Goal: Information Seeking & Learning: Check status

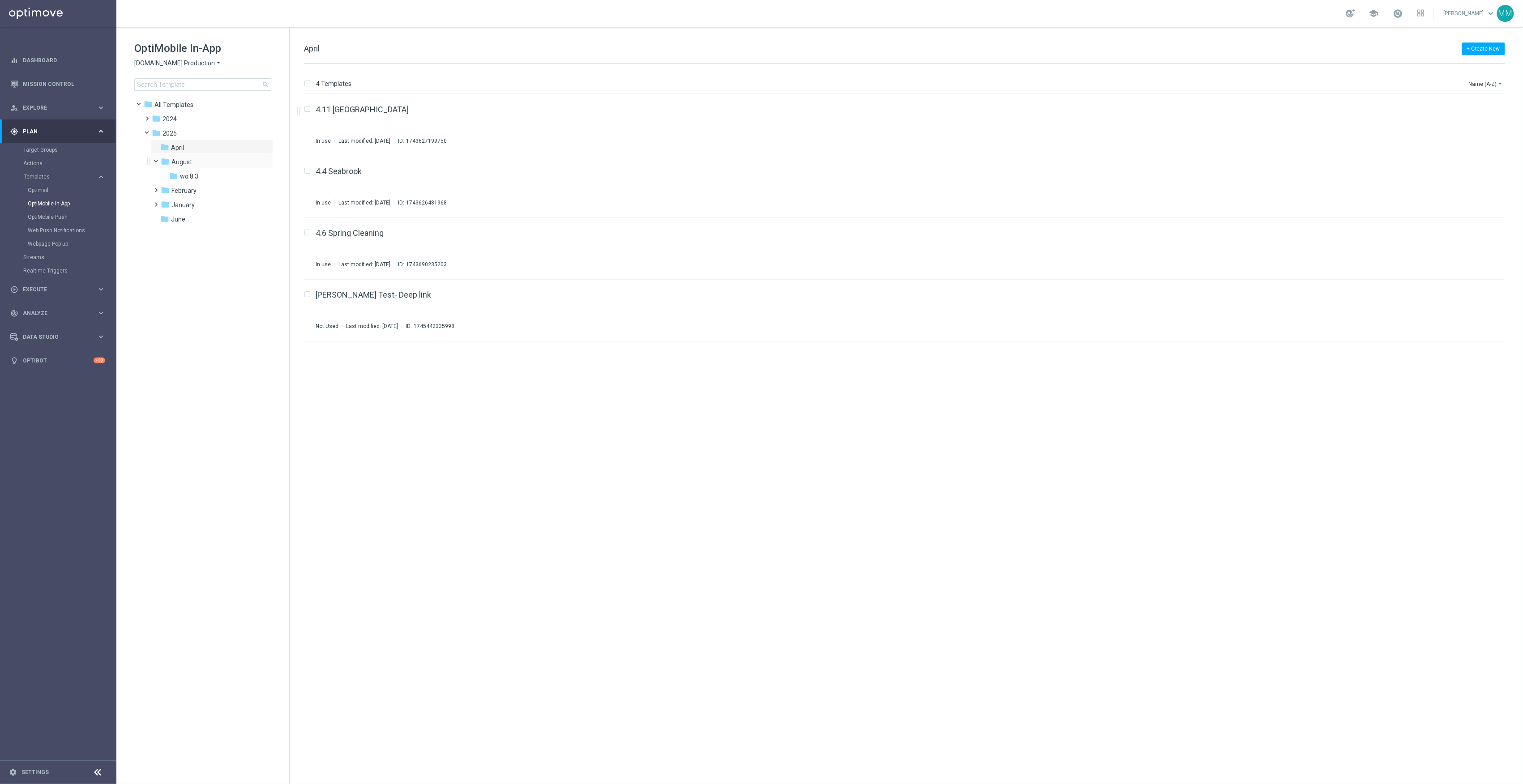
click at [200, 167] on div "folder August more_vert" at bounding box center [211, 161] width 122 height 14
click at [208, 173] on div "folder wo 8.3" at bounding box center [213, 176] width 88 height 10
drag, startPoint x: 201, startPoint y: 225, endPoint x: 217, endPoint y: 241, distance: 22.6
click at [201, 226] on div "folder All Templates more_vert folder 2024 more_vert" at bounding box center [203, 161] width 139 height 131
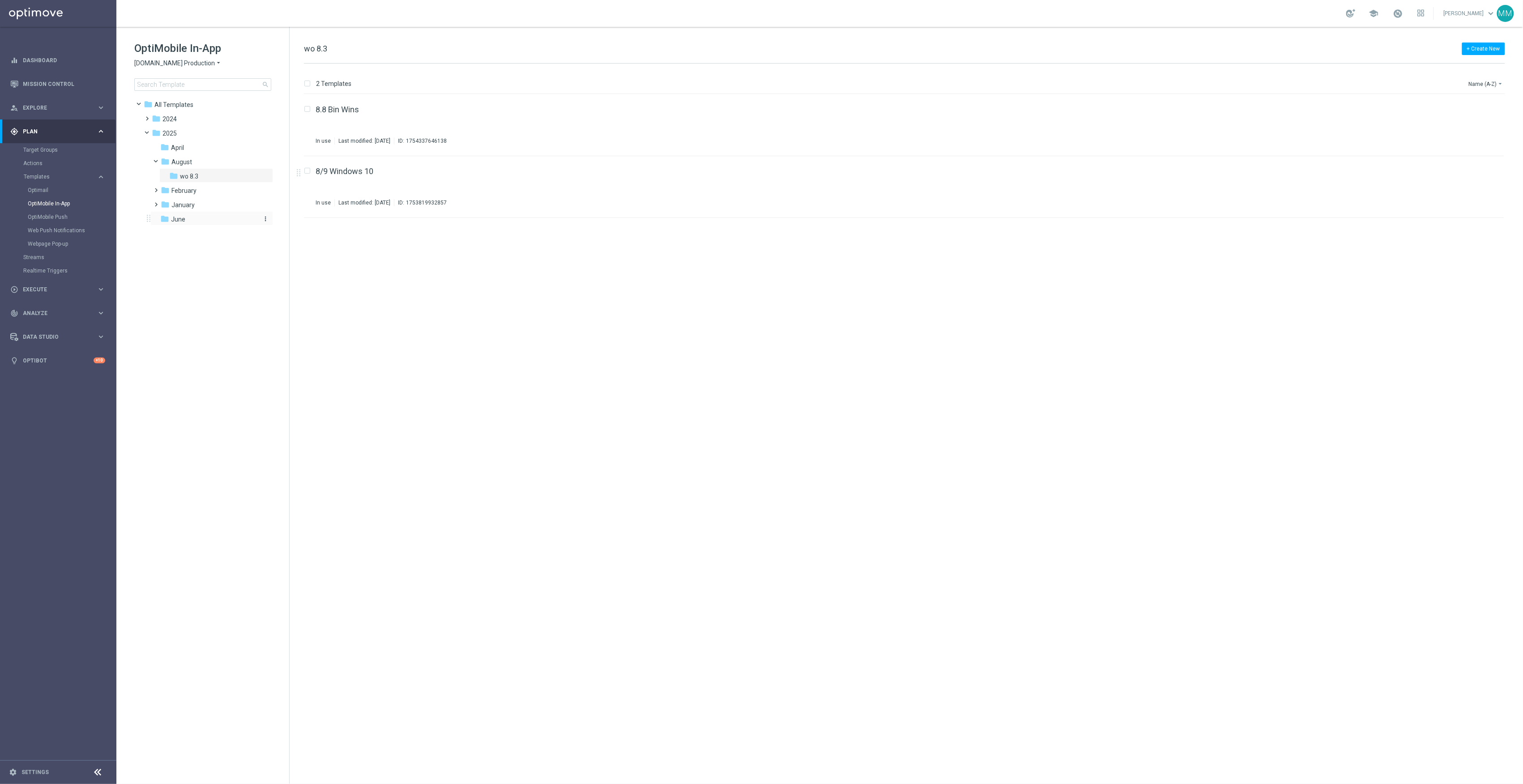
click at [190, 221] on div "folder June" at bounding box center [208, 219] width 96 height 10
drag, startPoint x: 358, startPoint y: 115, endPoint x: 338, endPoint y: 109, distance: 20.9
click at [84, 81] on link "Mission Control" at bounding box center [64, 83] width 83 height 24
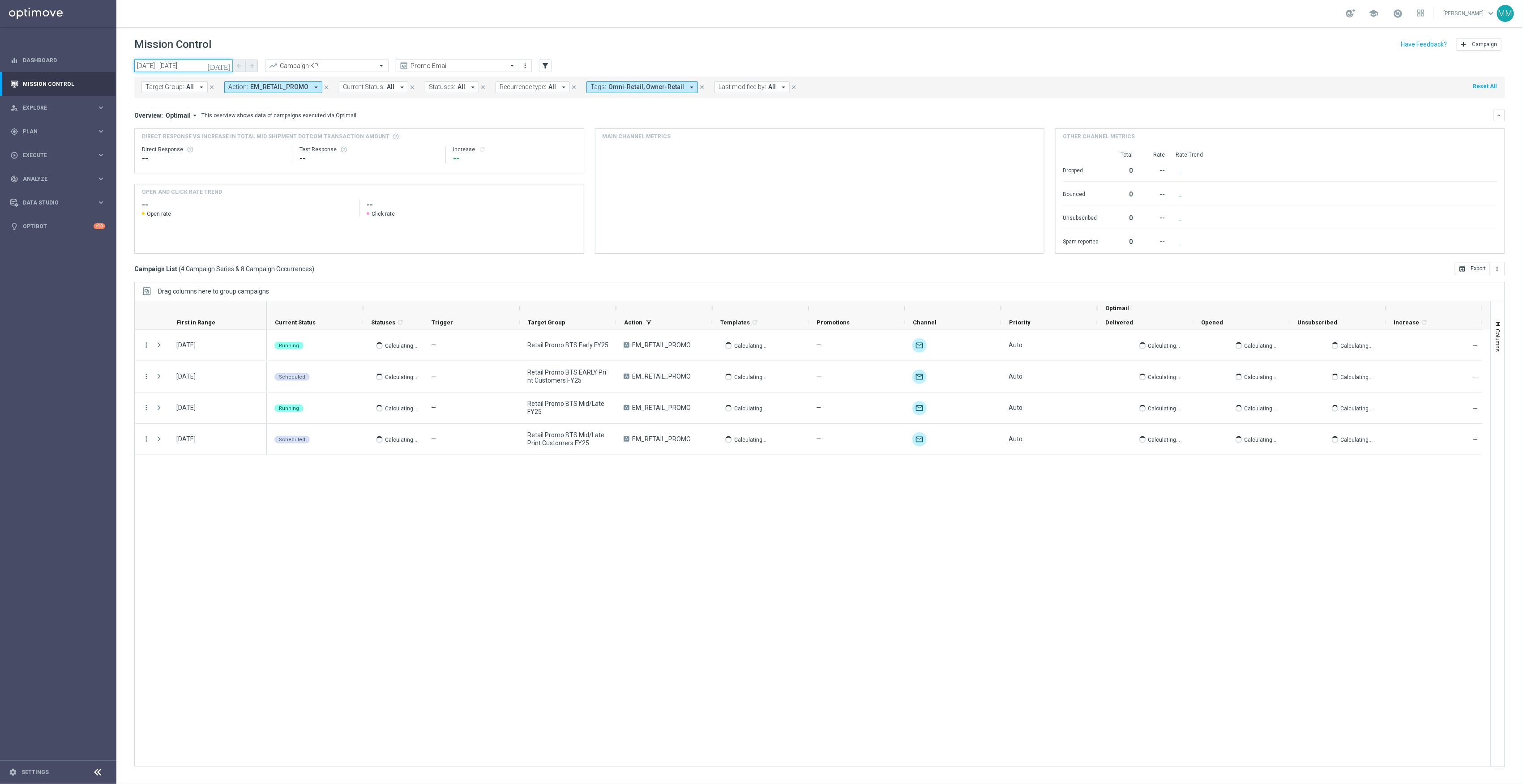
click at [167, 65] on input "[DATE] - [DATE]" at bounding box center [183, 66] width 98 height 12
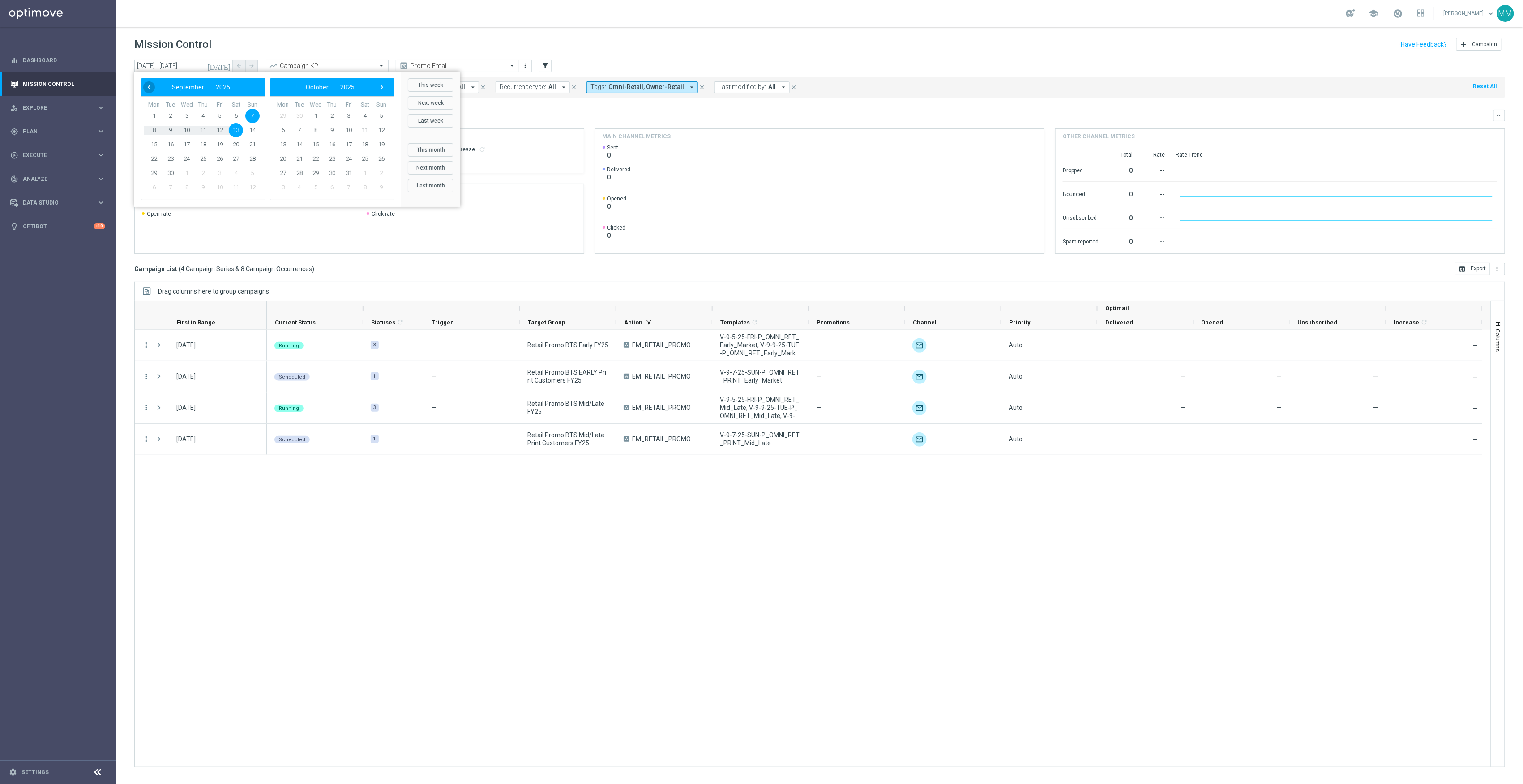
click at [149, 90] on span "‹" at bounding box center [149, 87] width 12 height 12
click at [378, 144] on span "15" at bounding box center [381, 144] width 14 height 14
click at [386, 88] on span "›" at bounding box center [381, 87] width 12 height 12
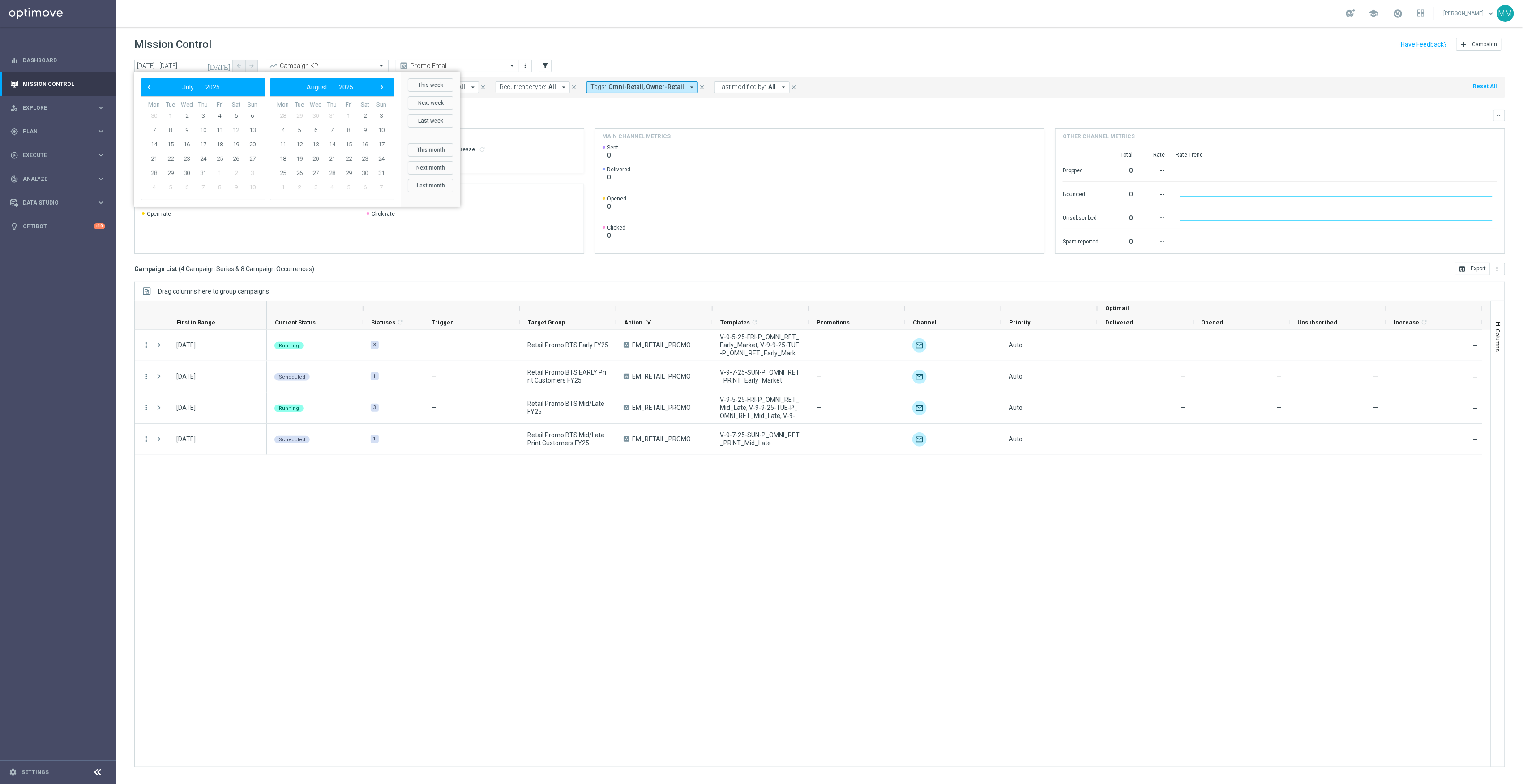
click at [386, 88] on span "›" at bounding box center [381, 87] width 12 height 12
click at [353, 113] on span "5" at bounding box center [349, 116] width 14 height 14
type input "[DATE] - [DATE]"
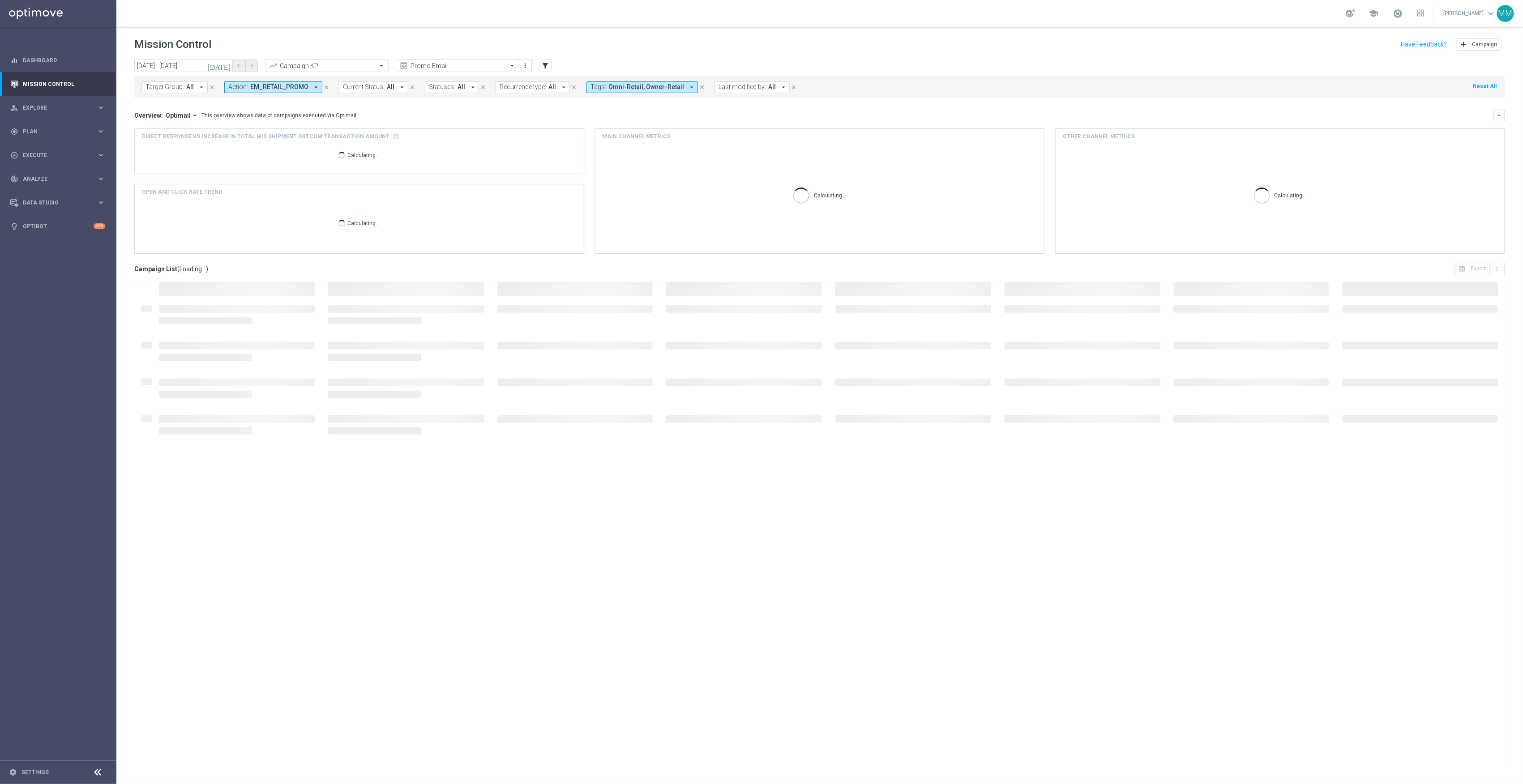
click at [323, 88] on icon "close" at bounding box center [326, 87] width 6 height 6
click at [545, 67] on icon "filter_alt" at bounding box center [545, 66] width 8 height 8
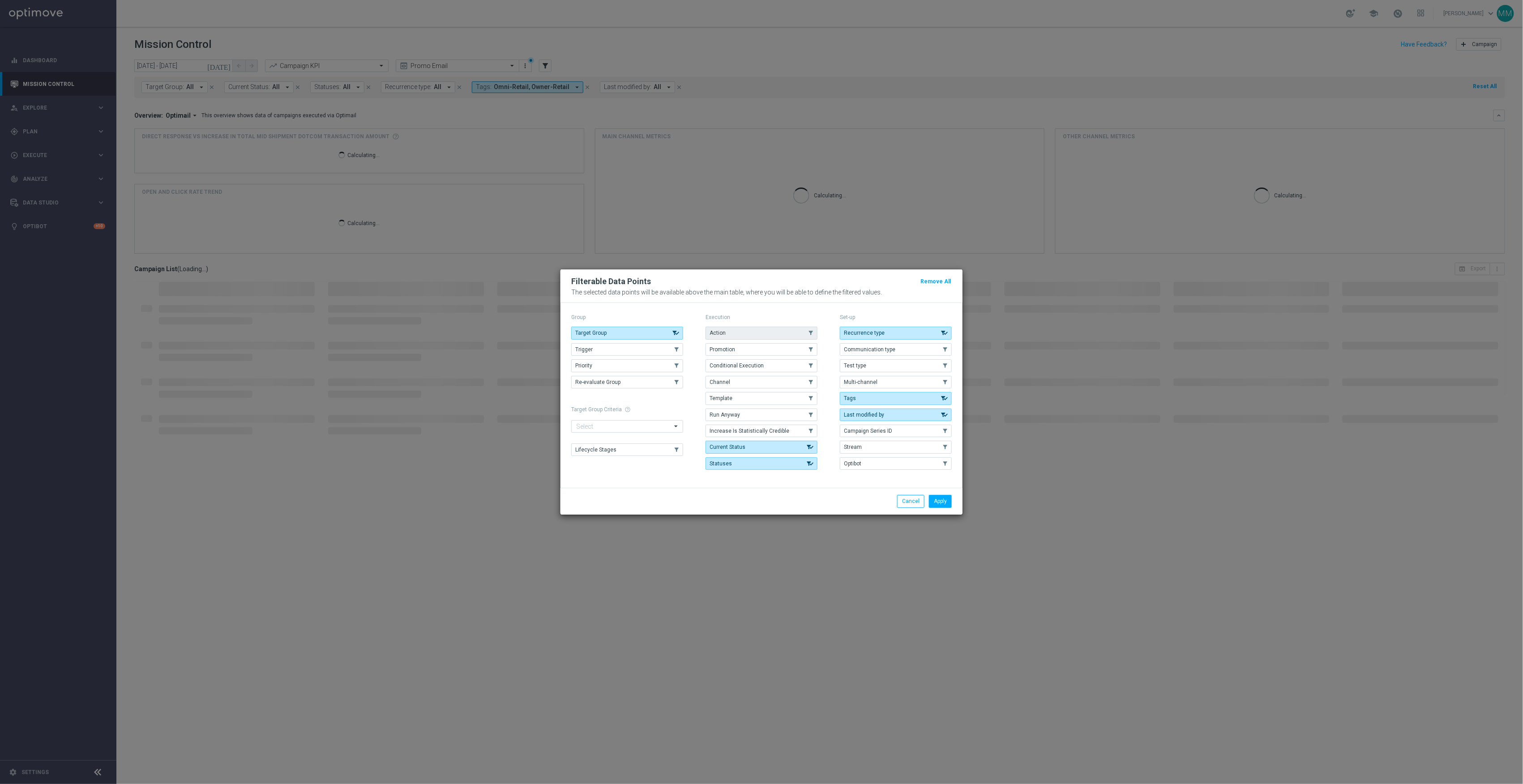
click at [731, 327] on button "Action" at bounding box center [762, 333] width 112 height 12
drag, startPoint x: 940, startPoint y: 503, endPoint x: 767, endPoint y: 364, distance: 221.9
click at [940, 502] on button "Apply" at bounding box center [940, 501] width 23 height 12
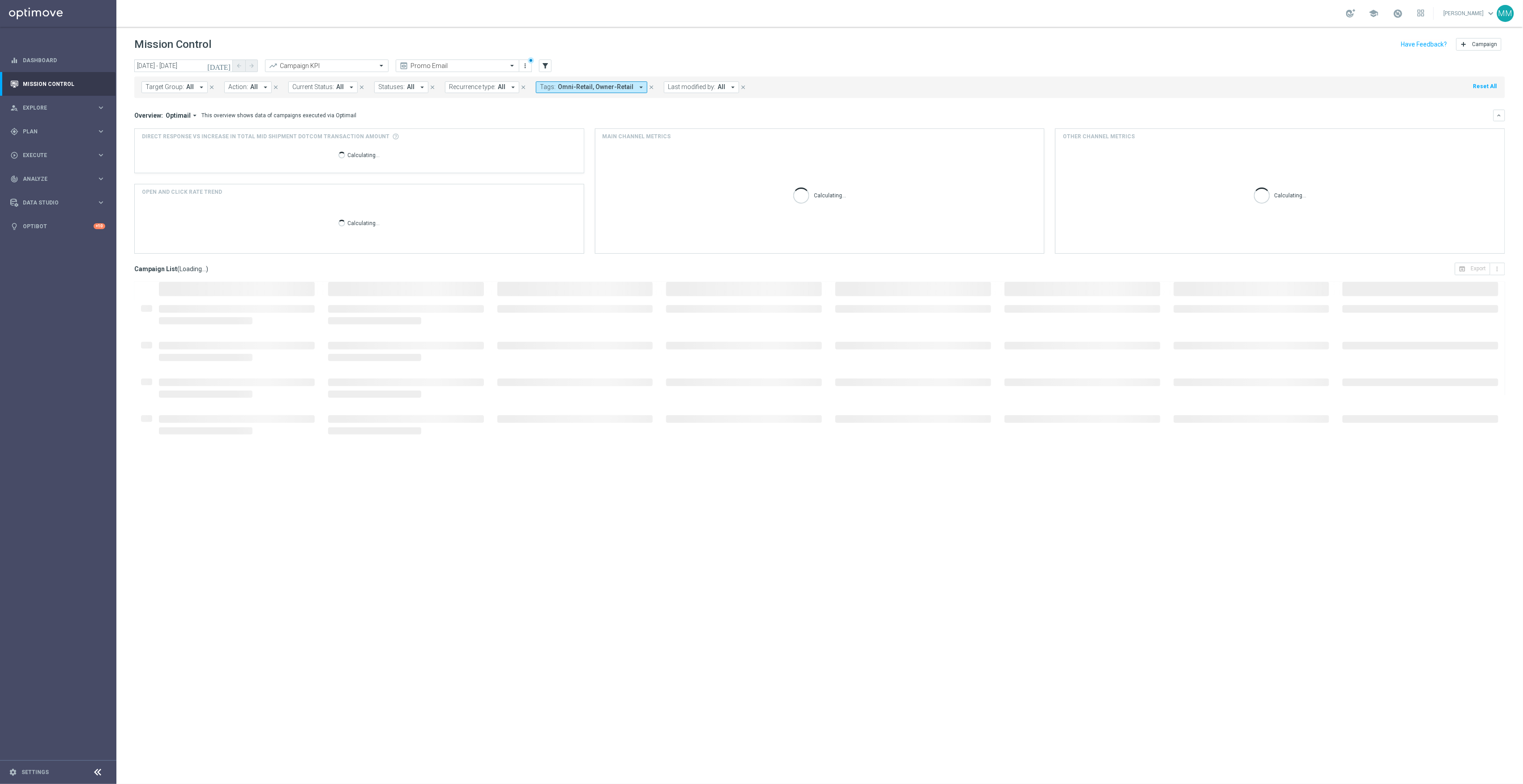
click at [238, 86] on span "Action:" at bounding box center [238, 87] width 20 height 8
type input "inbox"
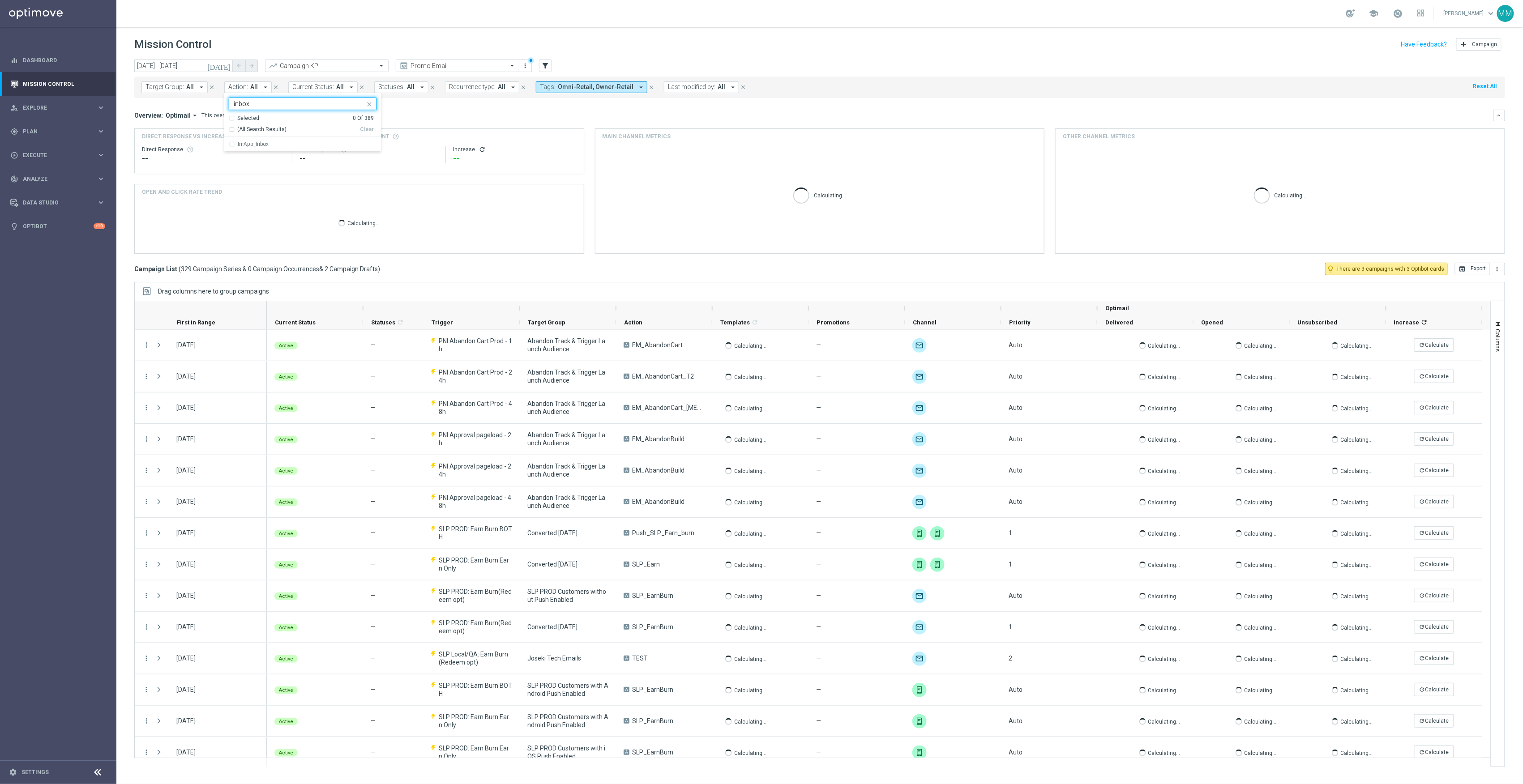
click at [191, 86] on span "All" at bounding box center [189, 87] width 8 height 8
click at [546, 67] on icon "filter_alt" at bounding box center [545, 66] width 8 height 8
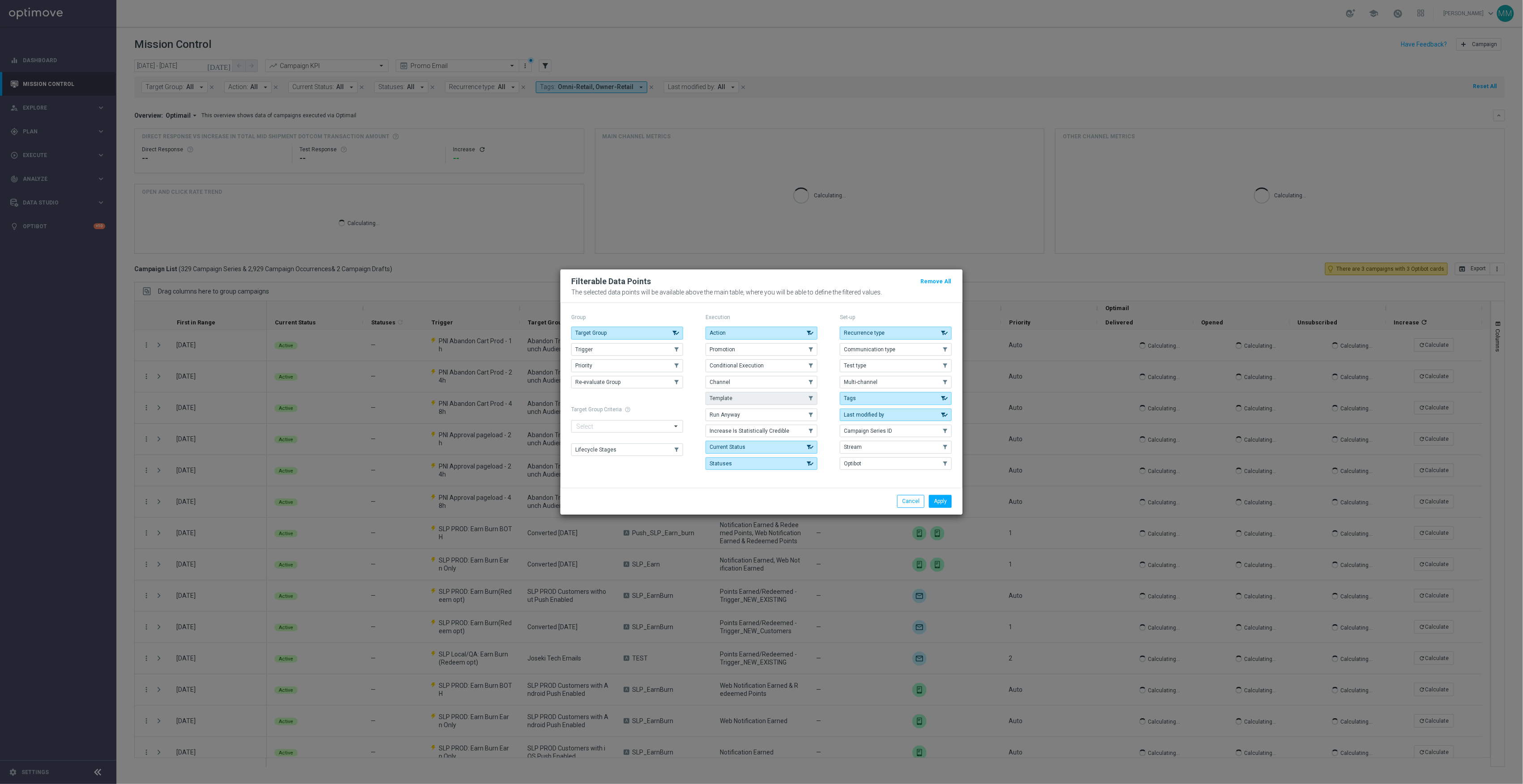
click at [796, 394] on button "Template" at bounding box center [762, 398] width 112 height 12
click at [947, 498] on button "Apply" at bounding box center [940, 501] width 23 height 12
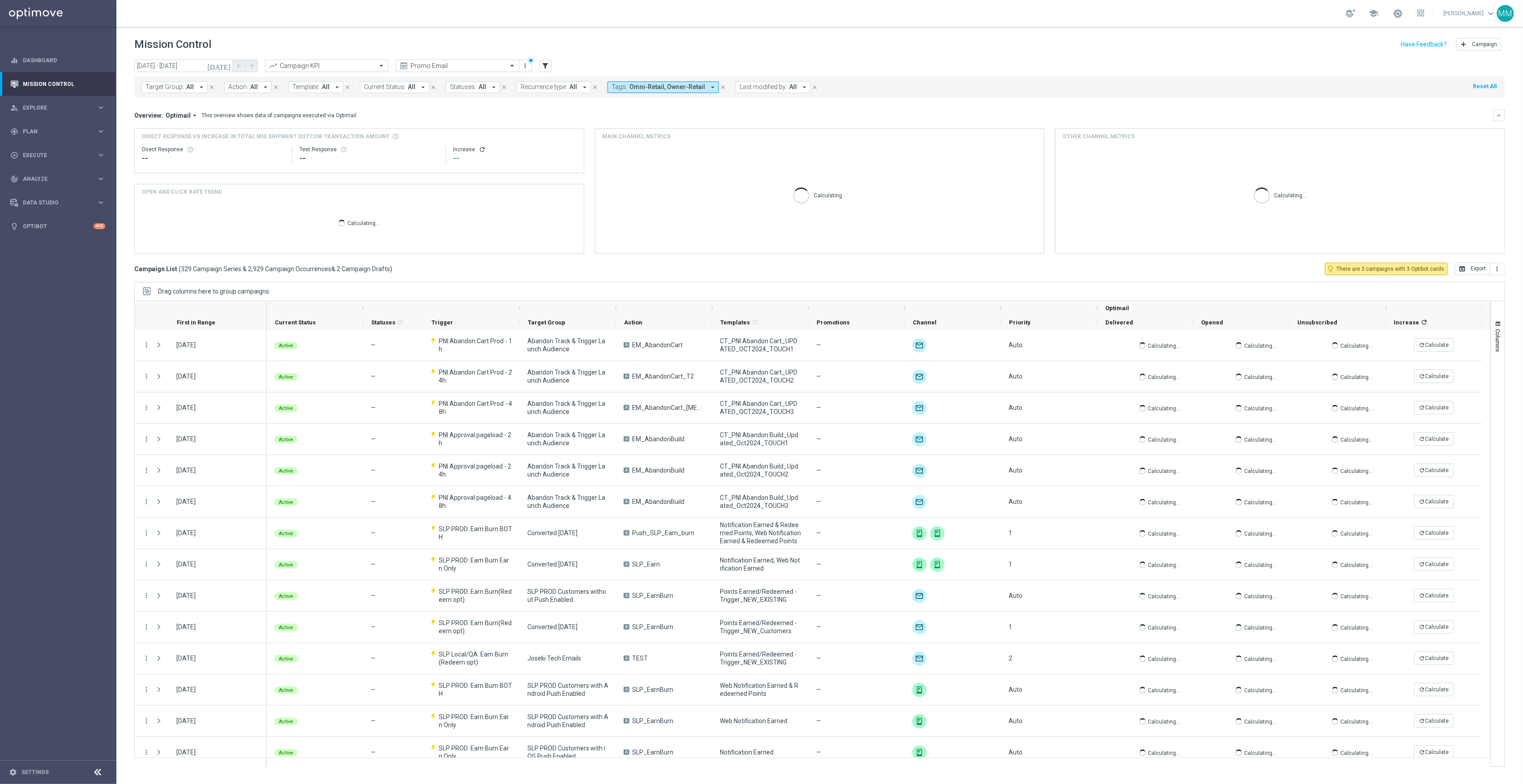
click at [310, 83] on span "Template:" at bounding box center [306, 87] width 27 height 8
click at [334, 151] on div "6.15 BTS App Inbox" at bounding box center [366, 144] width 148 height 14
type input "6.15 BTS App Inbox"
click at [491, 110] on div "Overview: Optimail arrow_drop_down This overview shows data of campaigns execut…" at bounding box center [819, 115] width 1371 height 12
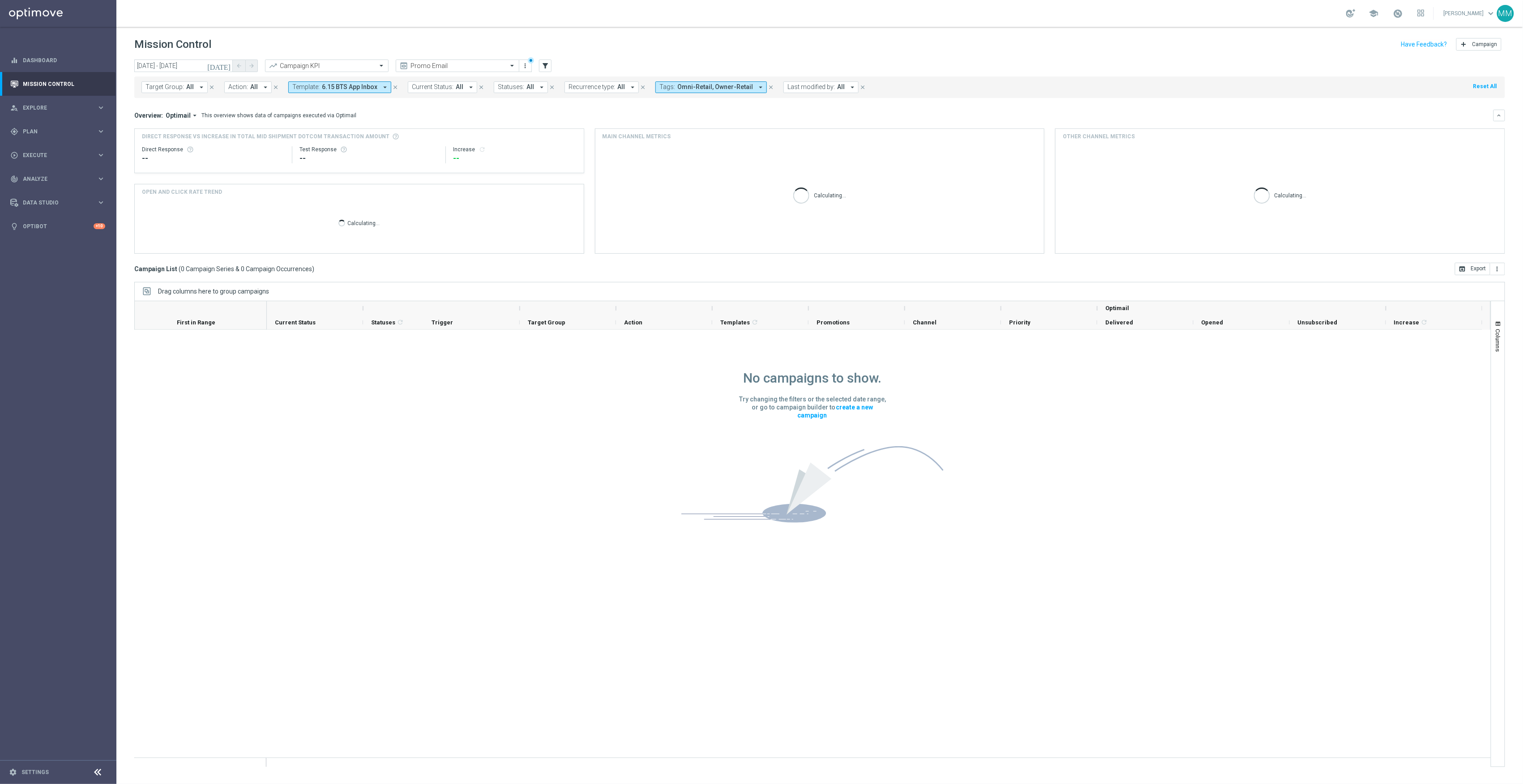
click at [768, 85] on icon "close" at bounding box center [770, 87] width 6 height 6
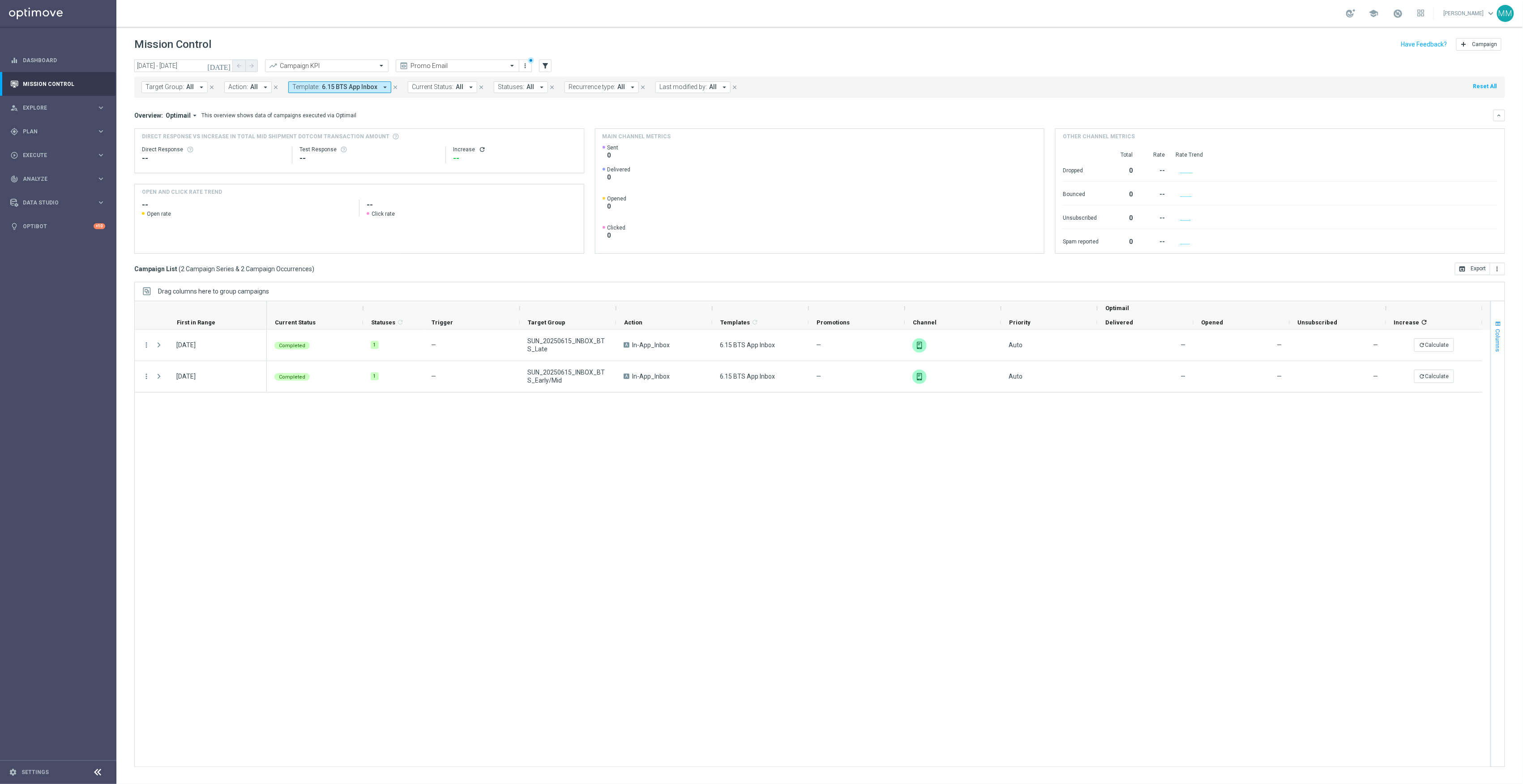
click at [1496, 324] on span "button" at bounding box center [1498, 324] width 7 height 7
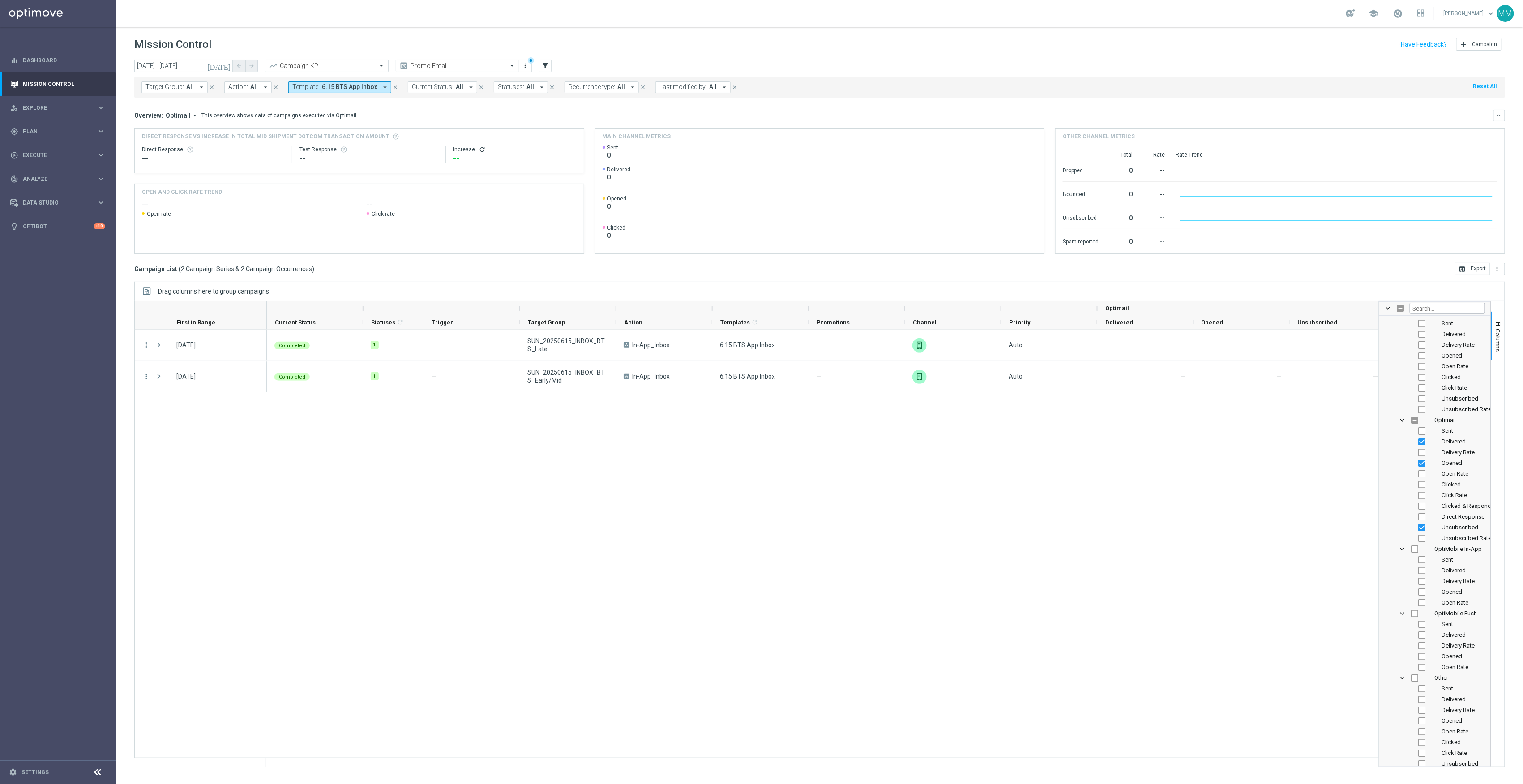
scroll to position [1770, 0]
click at [1453, 564] on span "Sent" at bounding box center [1448, 563] width 12 height 7
checkbox input "false"
checkbox input "true"
click at [1453, 574] on span "Delivered" at bounding box center [1454, 574] width 24 height 7
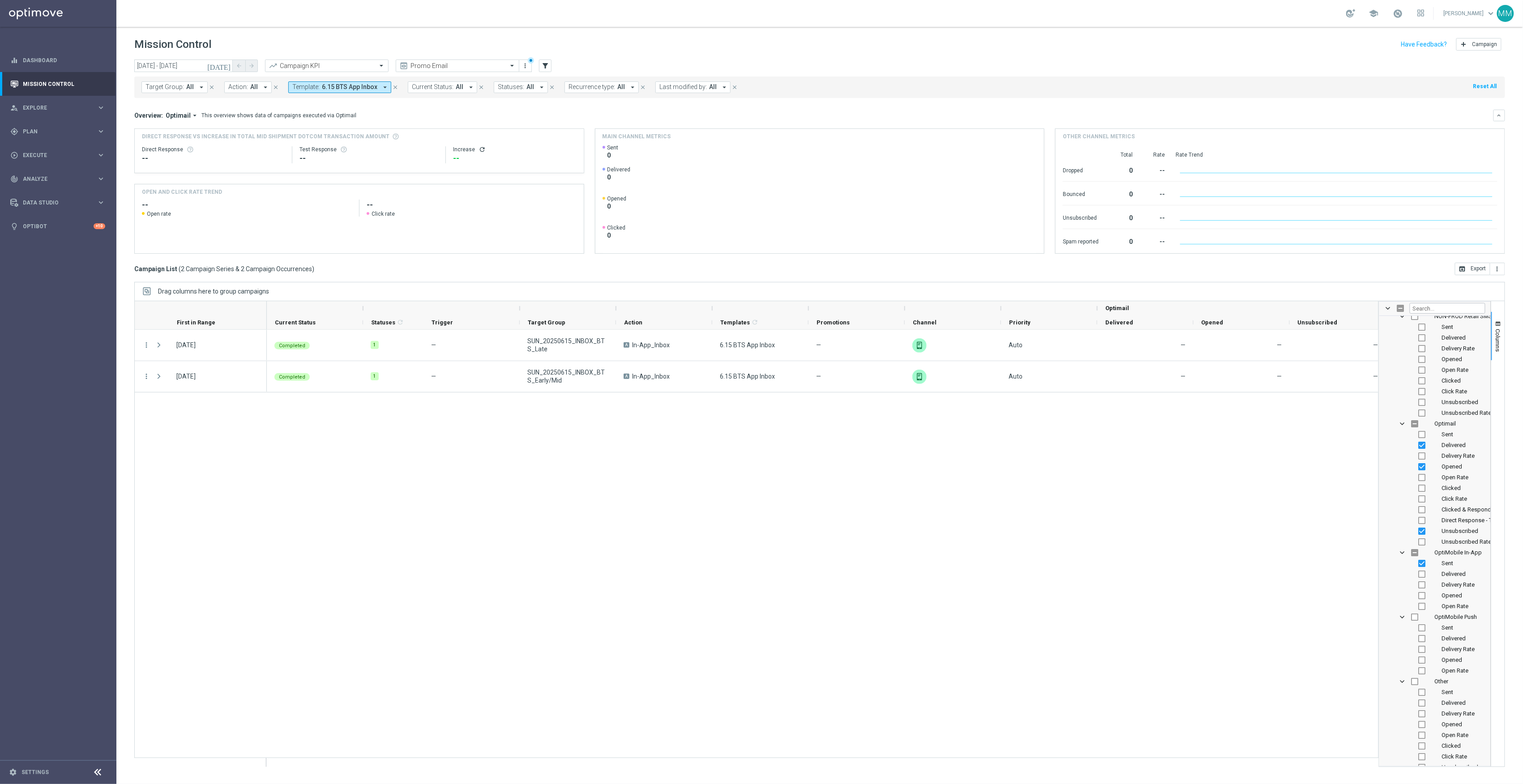
checkbox input "true"
click at [1456, 586] on span "Delivery Rate" at bounding box center [1459, 585] width 33 height 7
checkbox input "true"
click at [1455, 606] on span "Open Rate" at bounding box center [1455, 606] width 27 height 7
checkbox input "true"
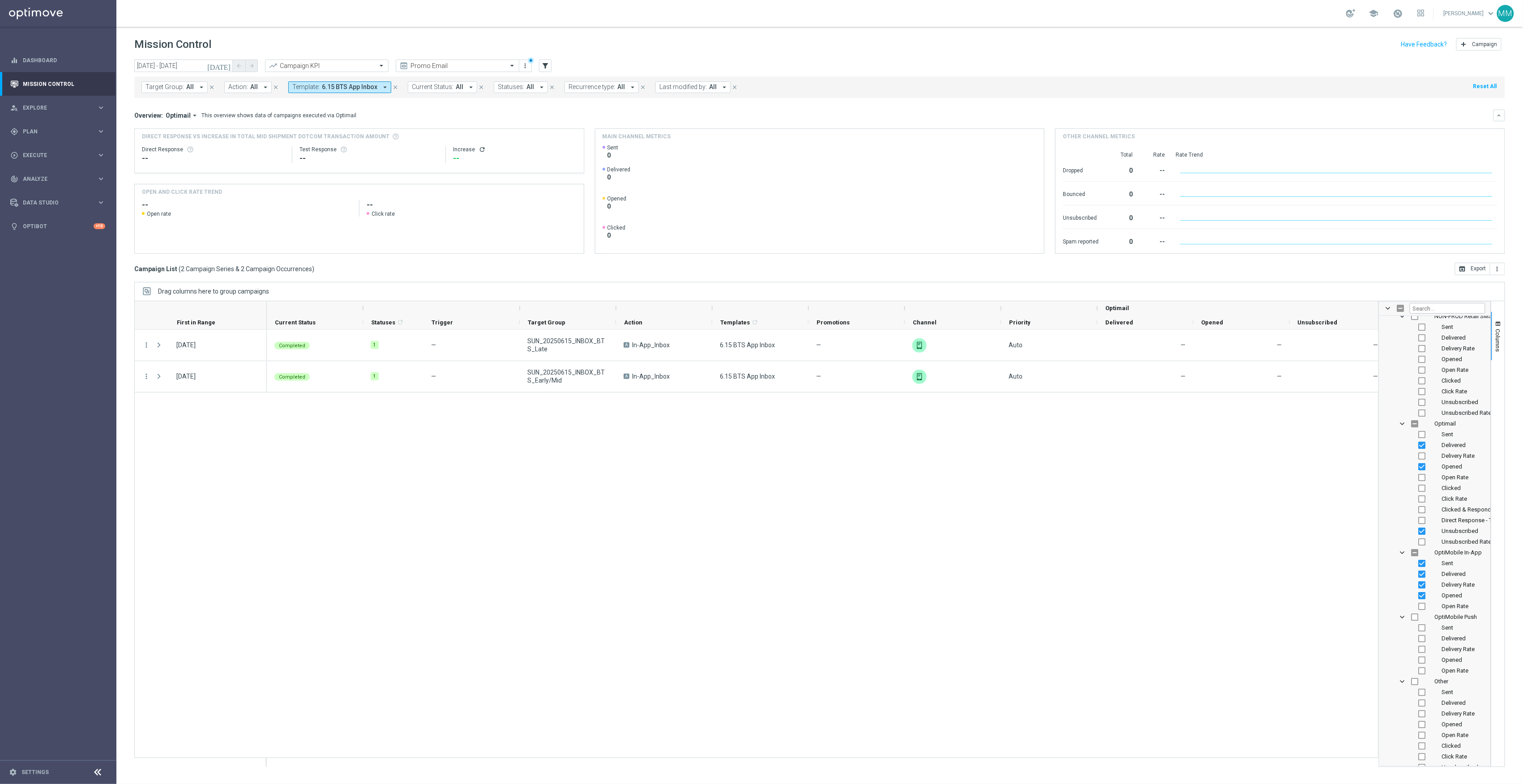
checkbox input "true"
click at [1250, 513] on div "Completed 1 — SUN_20250615_INBOX_BTS_Late A In-App_Inbox 6.15 BTS App Inbox — u…" at bounding box center [822, 548] width 1111 height 437
click at [1052, 671] on div "Completed 1 — SUN_20250615_INBOX_BTS_Late A In-App_Inbox 6.15 BTS App Inbox — u…" at bounding box center [822, 548] width 1111 height 437
click at [1497, 311] on div "Columns" at bounding box center [1498, 534] width 14 height 465
click at [1496, 321] on span "button" at bounding box center [1498, 324] width 7 height 7
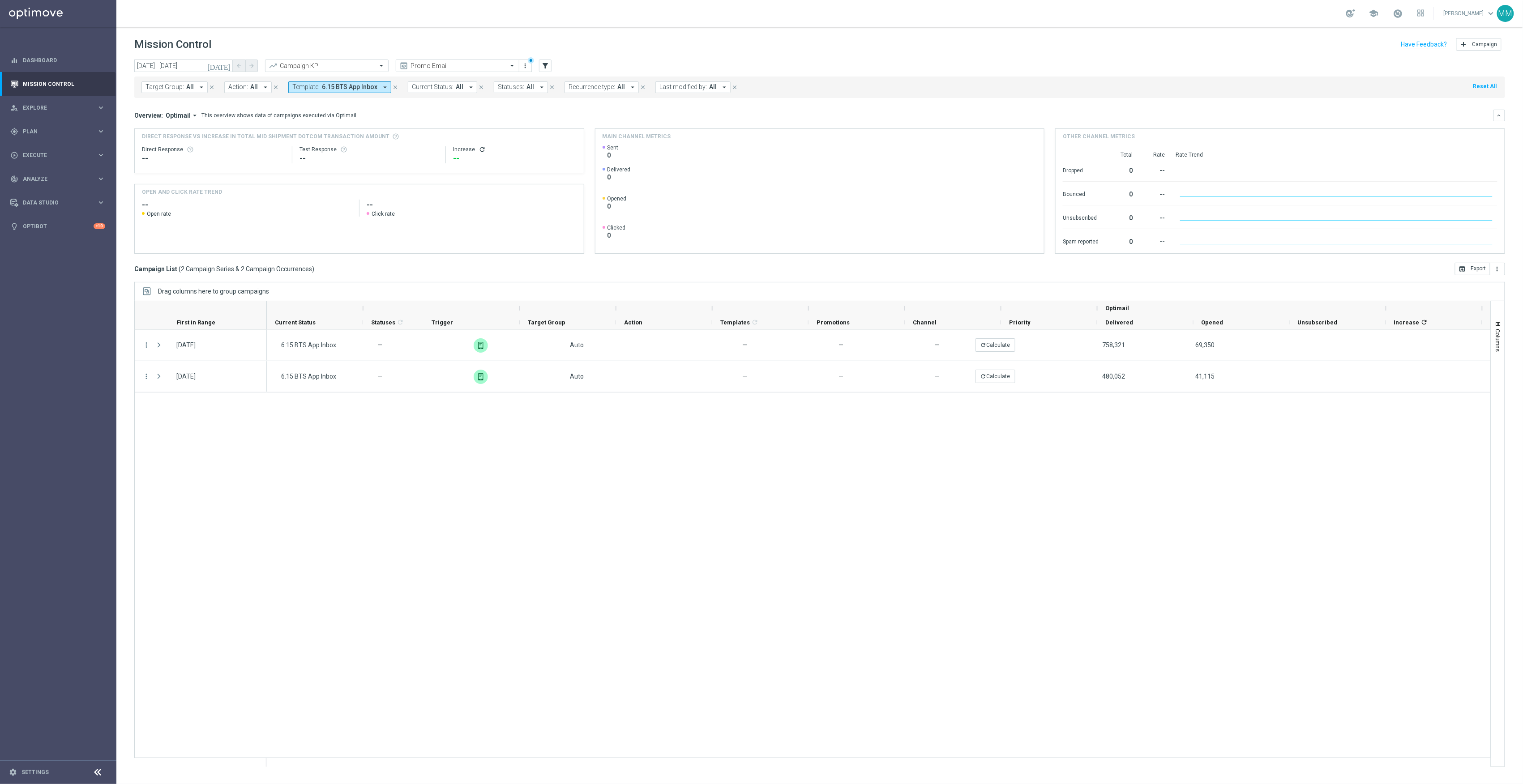
scroll to position [0, 0]
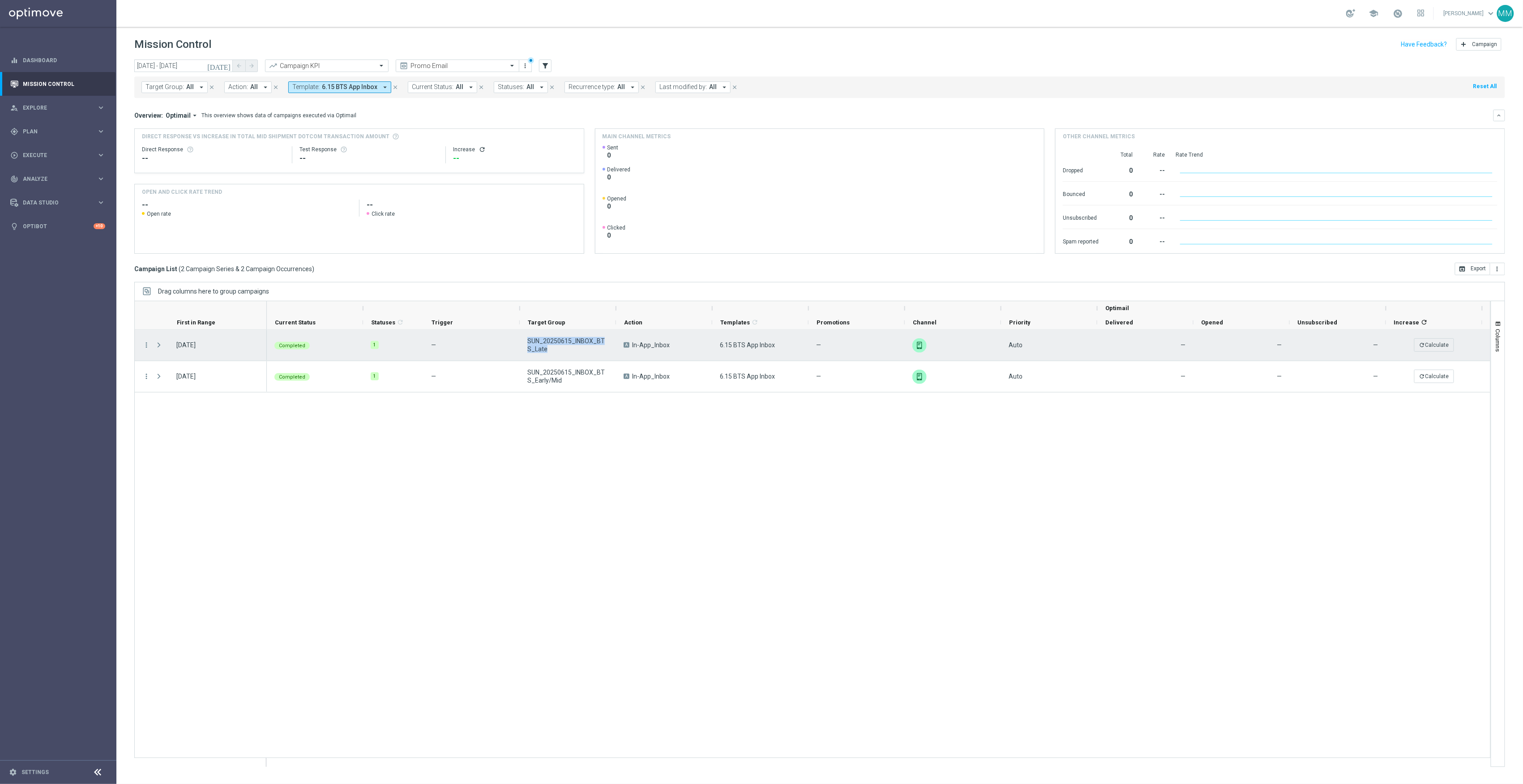
drag, startPoint x: 545, startPoint y: 351, endPoint x: 524, endPoint y: 341, distance: 23.3
click at [524, 341] on div "SUN_20250615_INBOX_BTS_Late" at bounding box center [567, 345] width 96 height 31
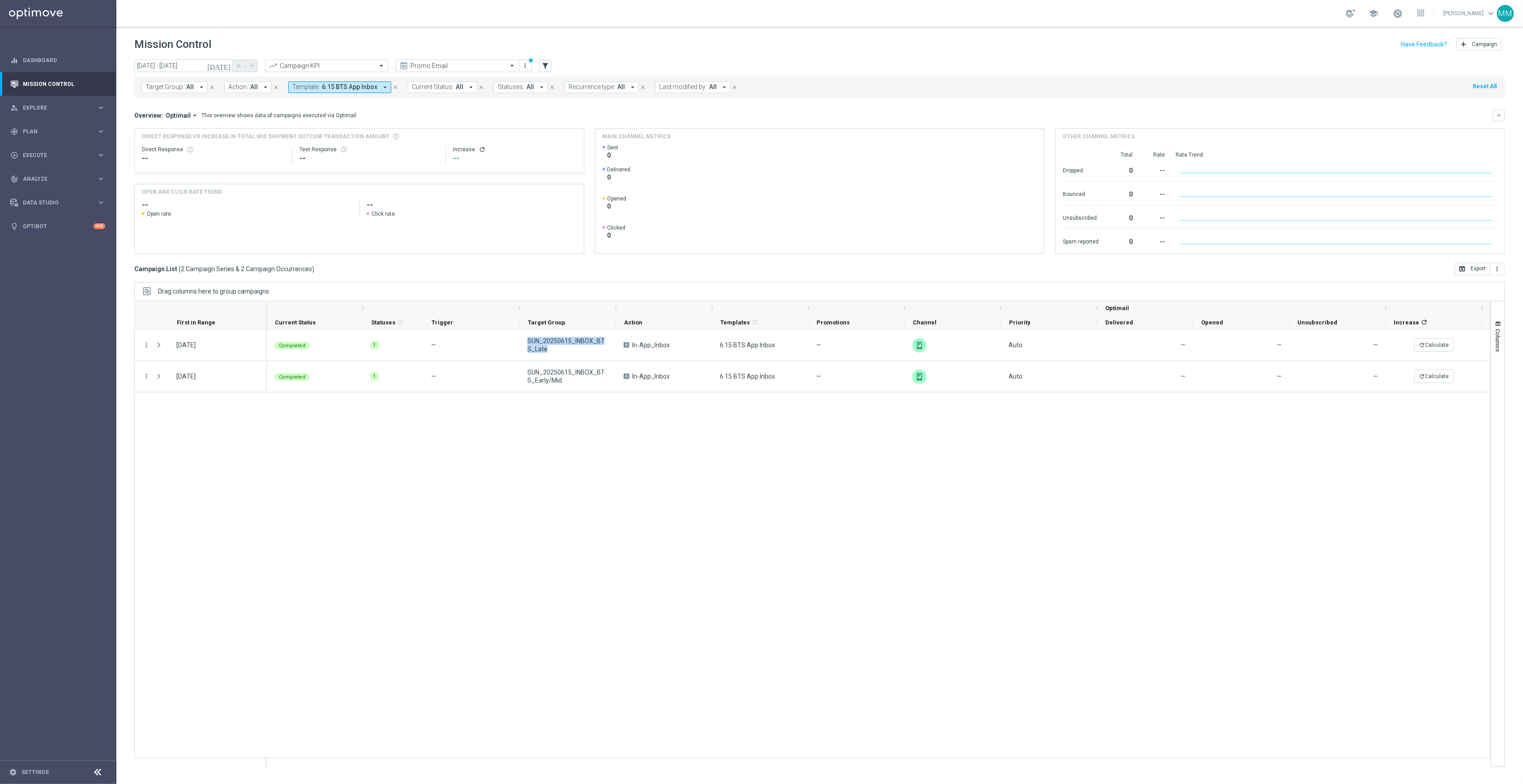
drag, startPoint x: 618, startPoint y: 418, endPoint x: 595, endPoint y: 405, distance: 26.4
click at [618, 418] on div "SUN_20250615_INBOX_BTS_Late A In-App_Inbox 6.15 BTS App Inbox — unfold_more Aut…" at bounding box center [878, 548] width 1224 height 437
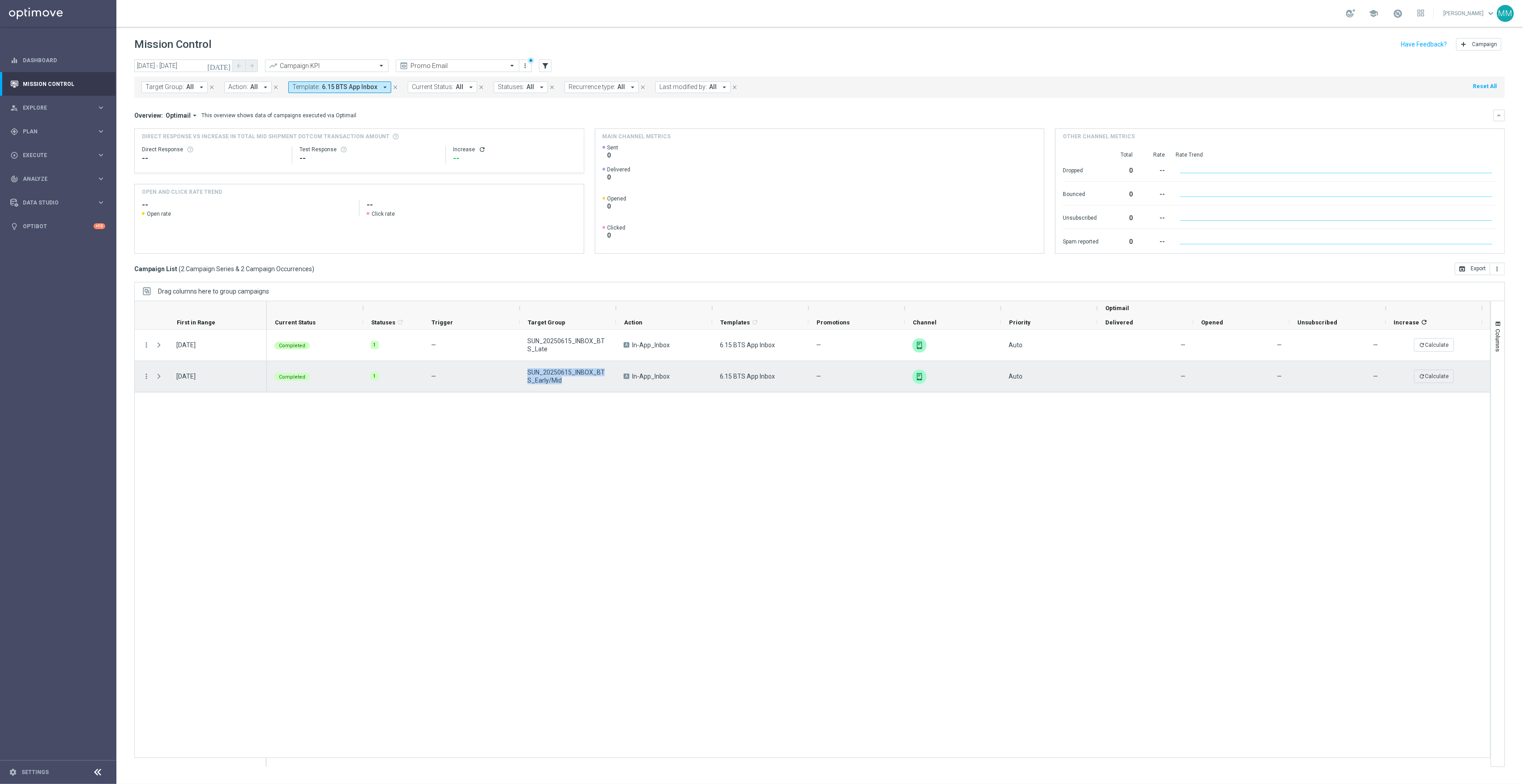
drag, startPoint x: 545, startPoint y: 379, endPoint x: 527, endPoint y: 377, distance: 18.1
click at [527, 377] on div "SUN_20250615_INBOX_BTS_Early/Mid" at bounding box center [567, 377] width 96 height 31
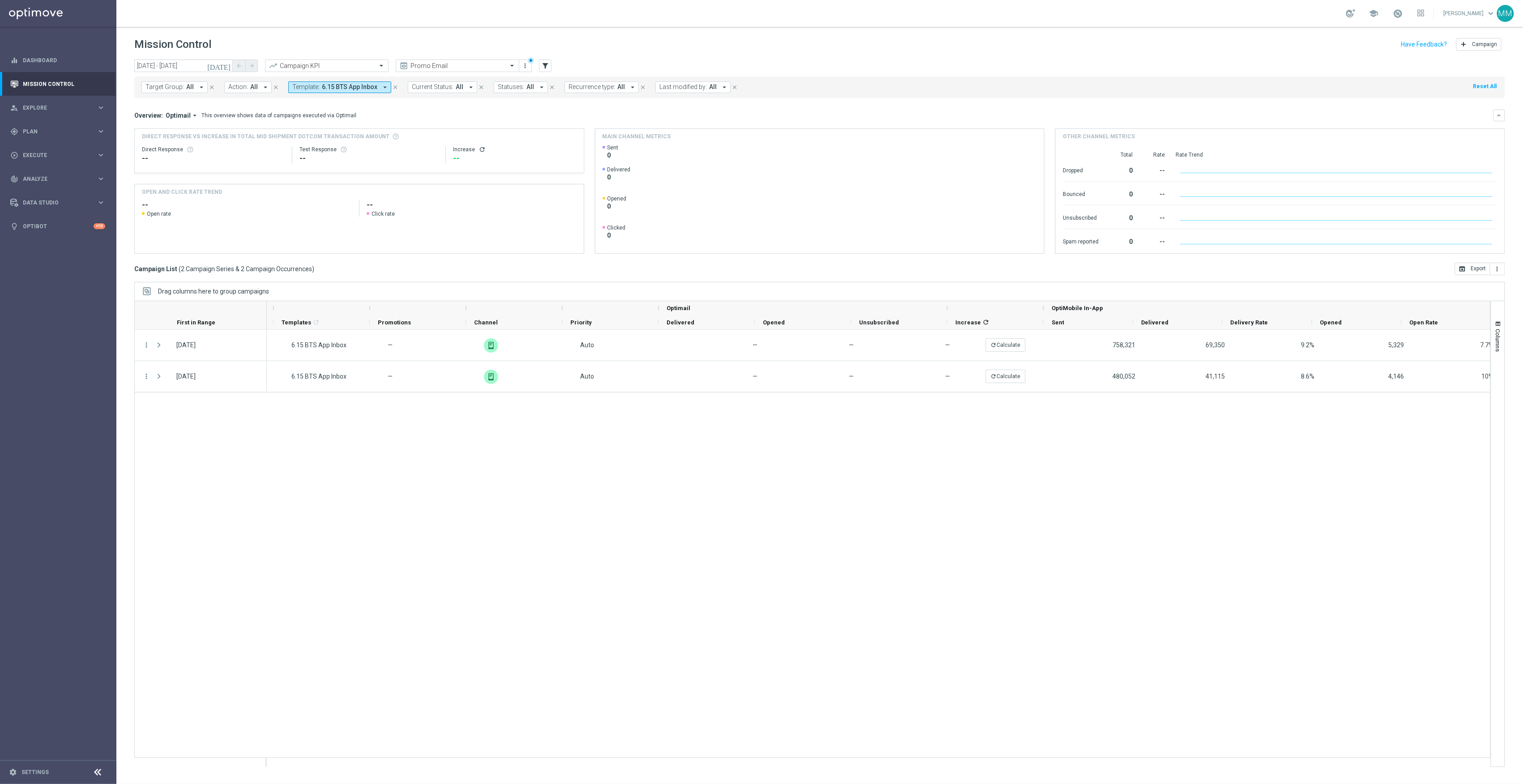
scroll to position [0, 439]
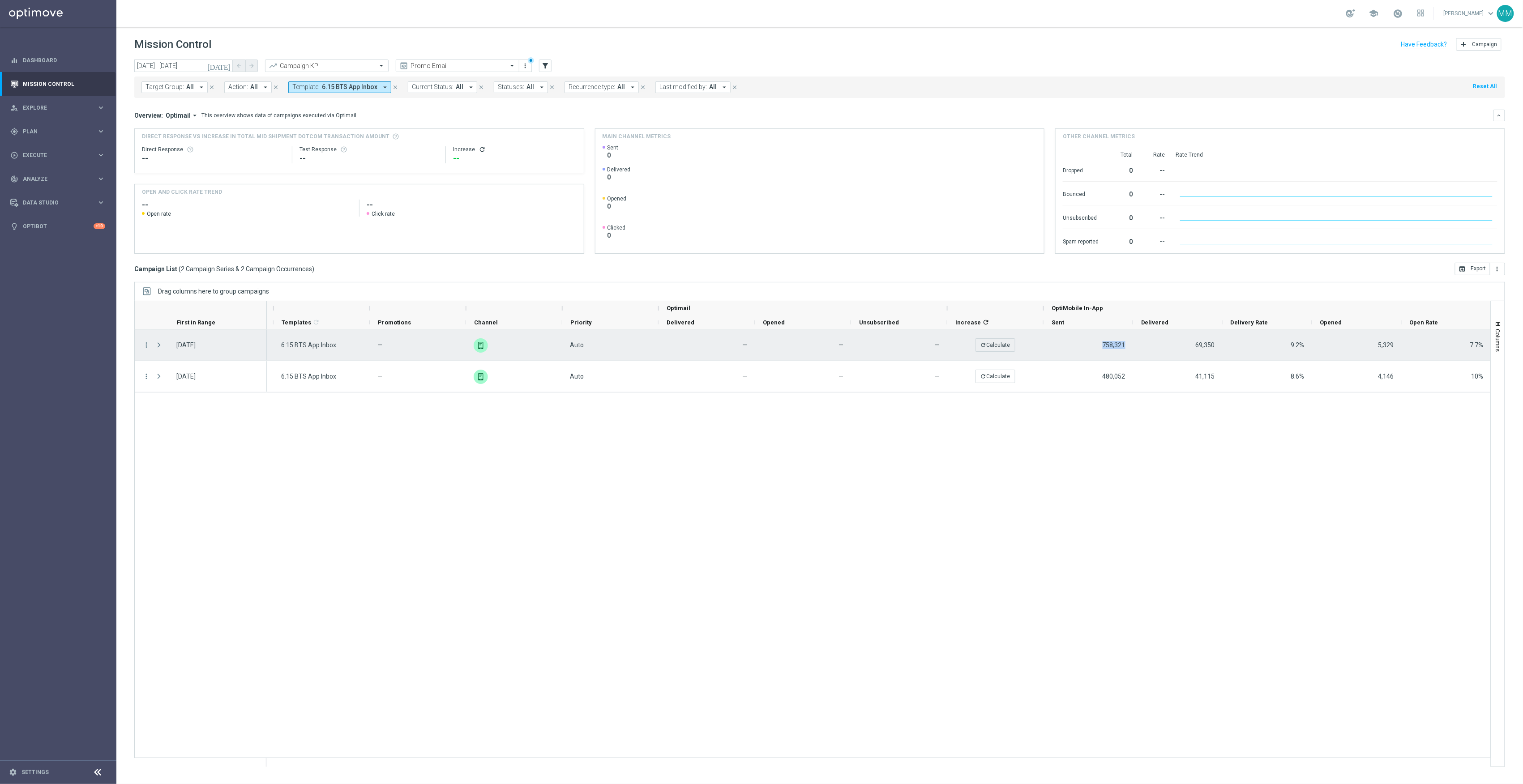
drag, startPoint x: 1130, startPoint y: 344, endPoint x: 1103, endPoint y: 344, distance: 27.0
click at [1103, 344] on div "758,321" at bounding box center [1088, 345] width 90 height 31
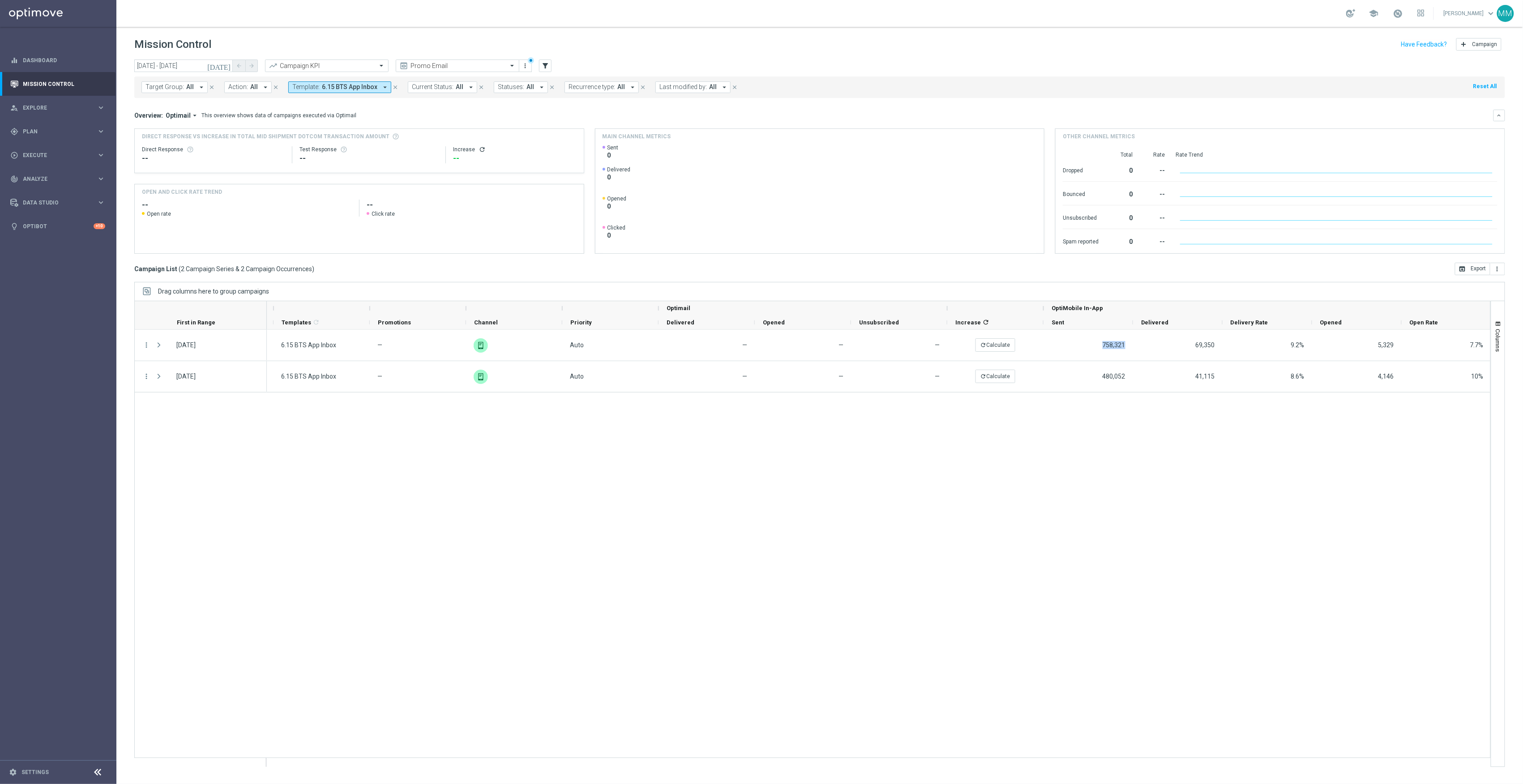
copy span "758,321"
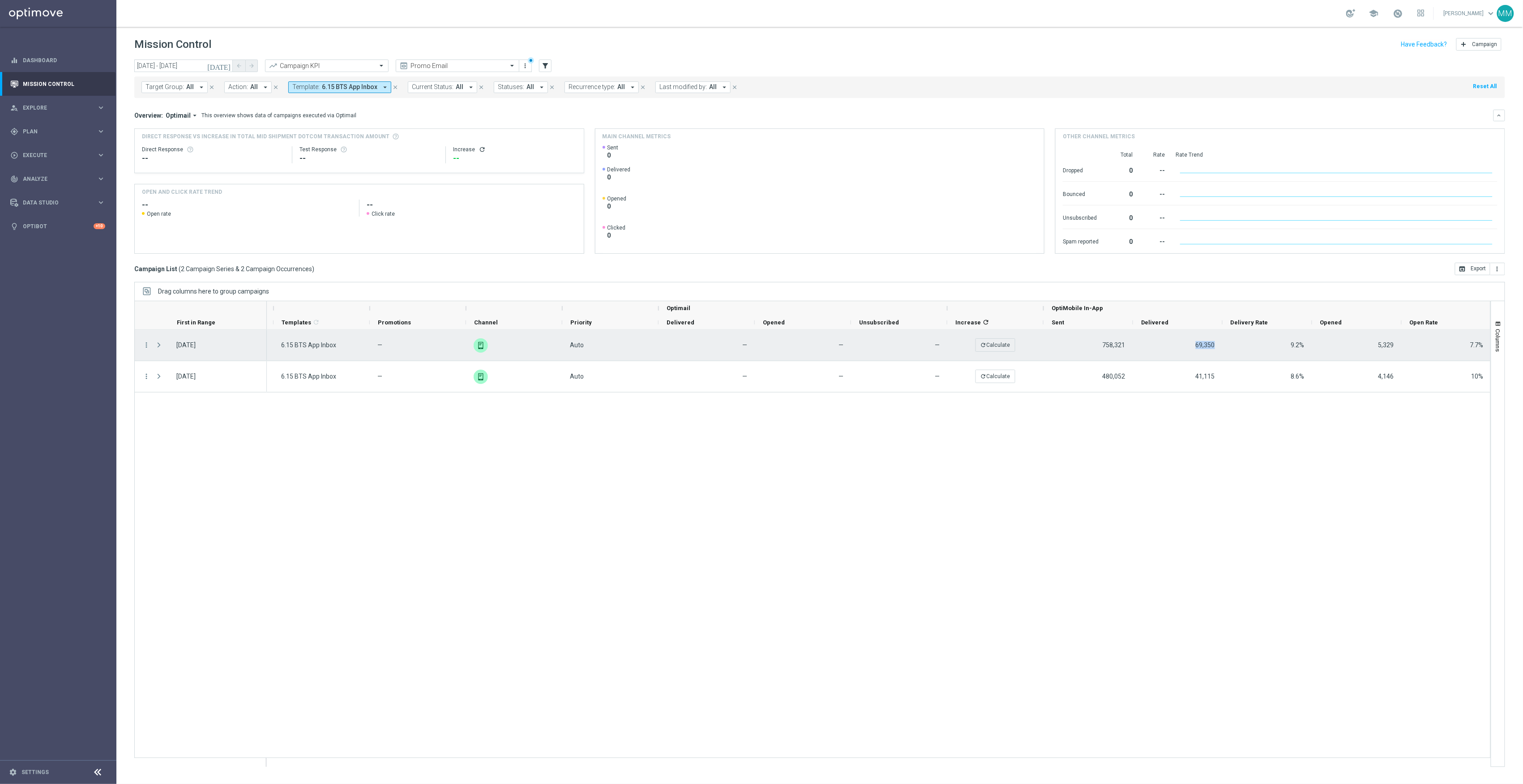
drag, startPoint x: 1202, startPoint y: 344, endPoint x: 1196, endPoint y: 346, distance: 6.3
click at [1196, 346] on div "69,350" at bounding box center [1178, 345] width 90 height 31
drag, startPoint x: 1485, startPoint y: 350, endPoint x: 1469, endPoint y: 349, distance: 16.0
click at [1469, 349] on div "7.7%" at bounding box center [1445, 345] width 90 height 31
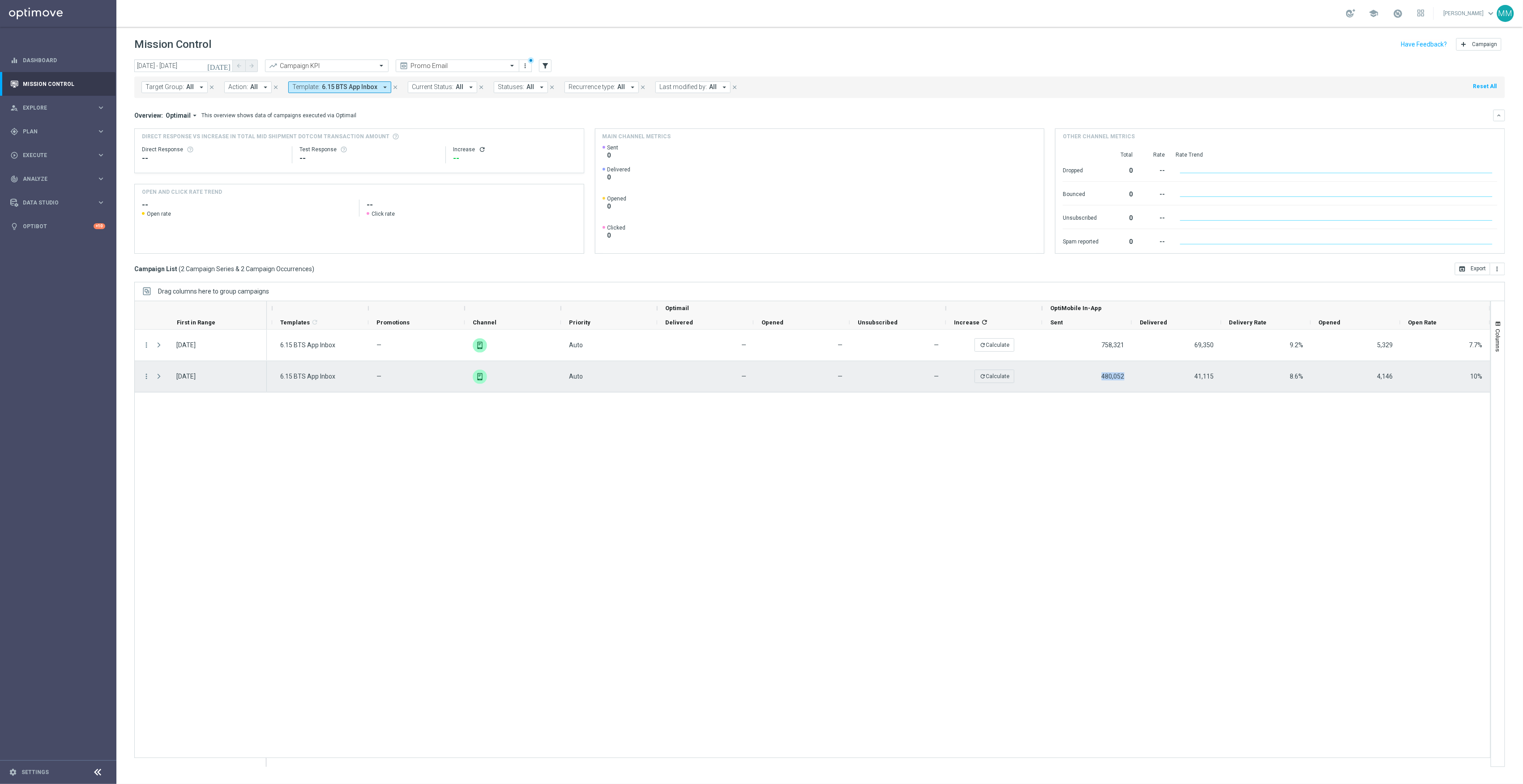
drag, startPoint x: 1129, startPoint y: 378, endPoint x: 1101, endPoint y: 377, distance: 28.0
click at [1101, 377] on div "480,052" at bounding box center [1087, 377] width 90 height 31
click at [1132, 382] on div "41,115" at bounding box center [1176, 377] width 90 height 31
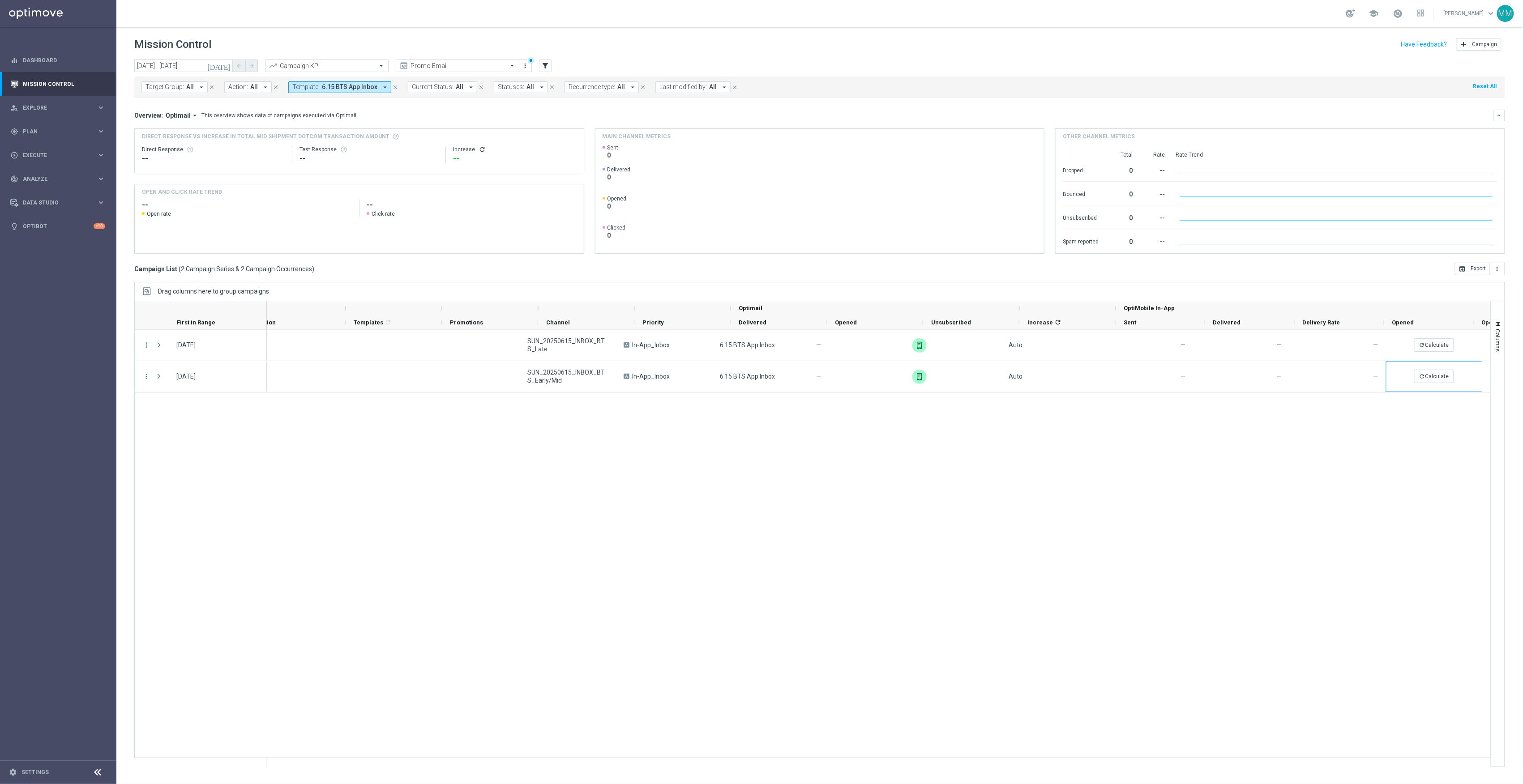
scroll to position [0, 383]
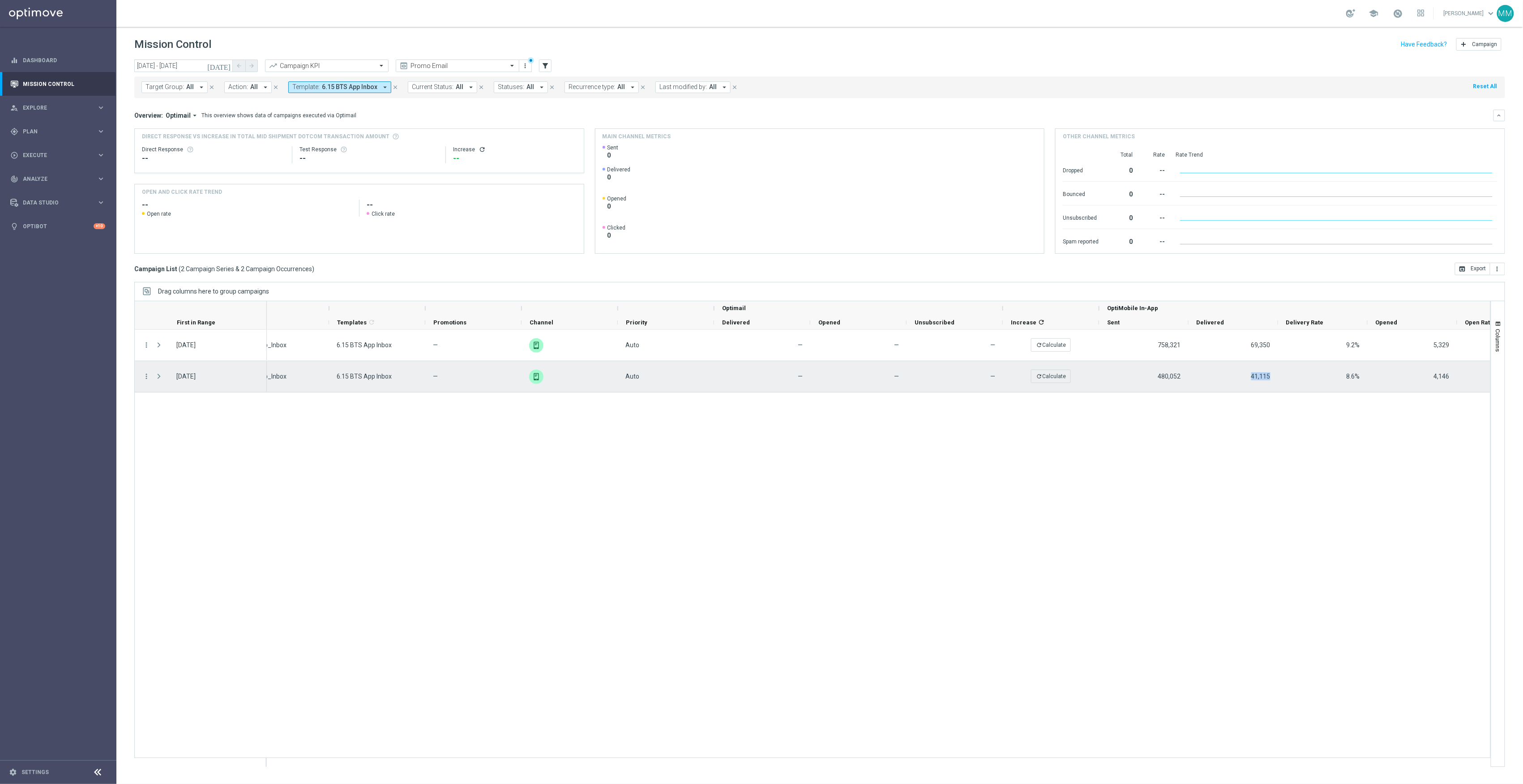
drag, startPoint x: 1278, startPoint y: 378, endPoint x: 1252, endPoint y: 378, distance: 26.0
click at [1252, 378] on div "41,115" at bounding box center [1233, 377] width 90 height 31
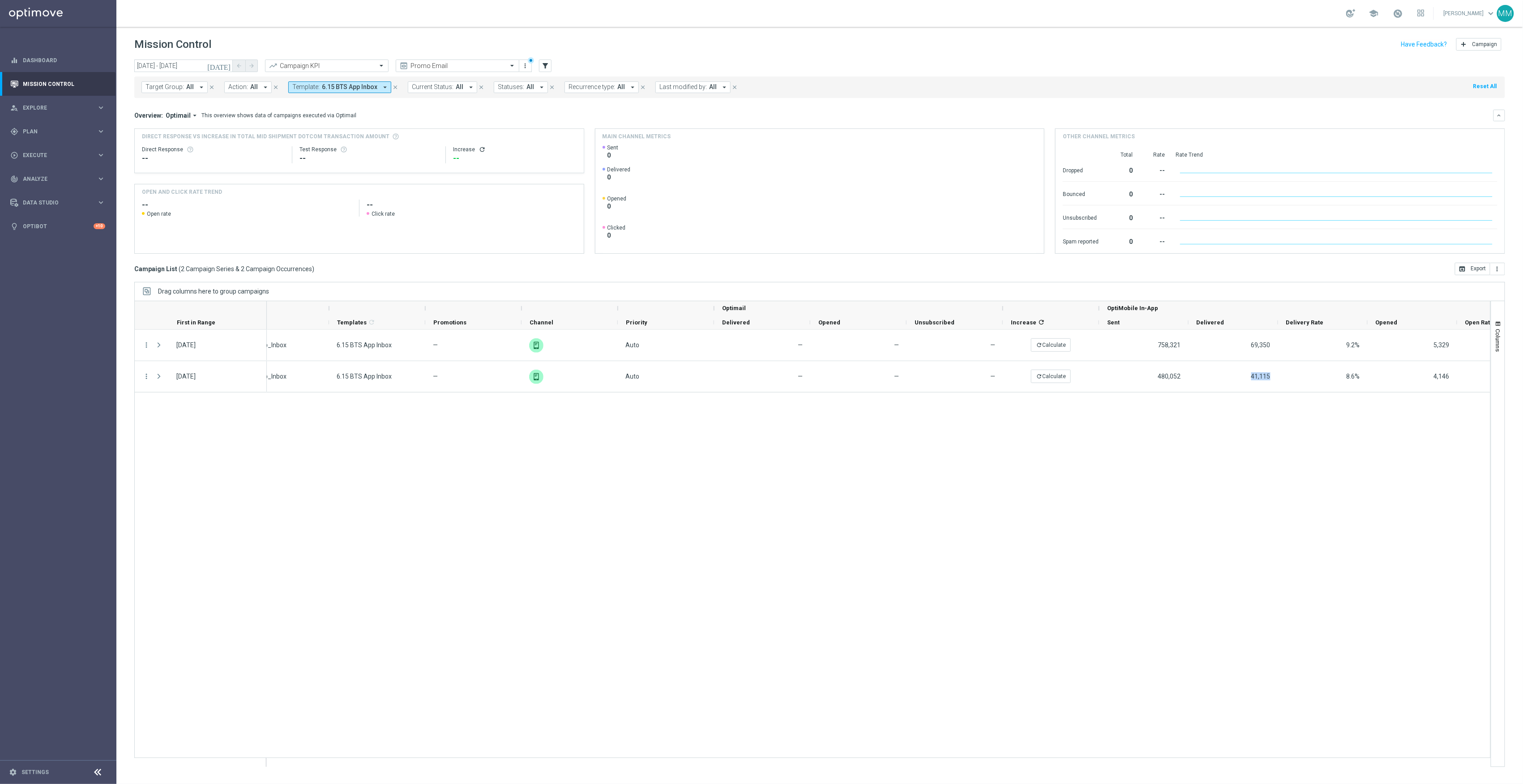
copy span "41,115"
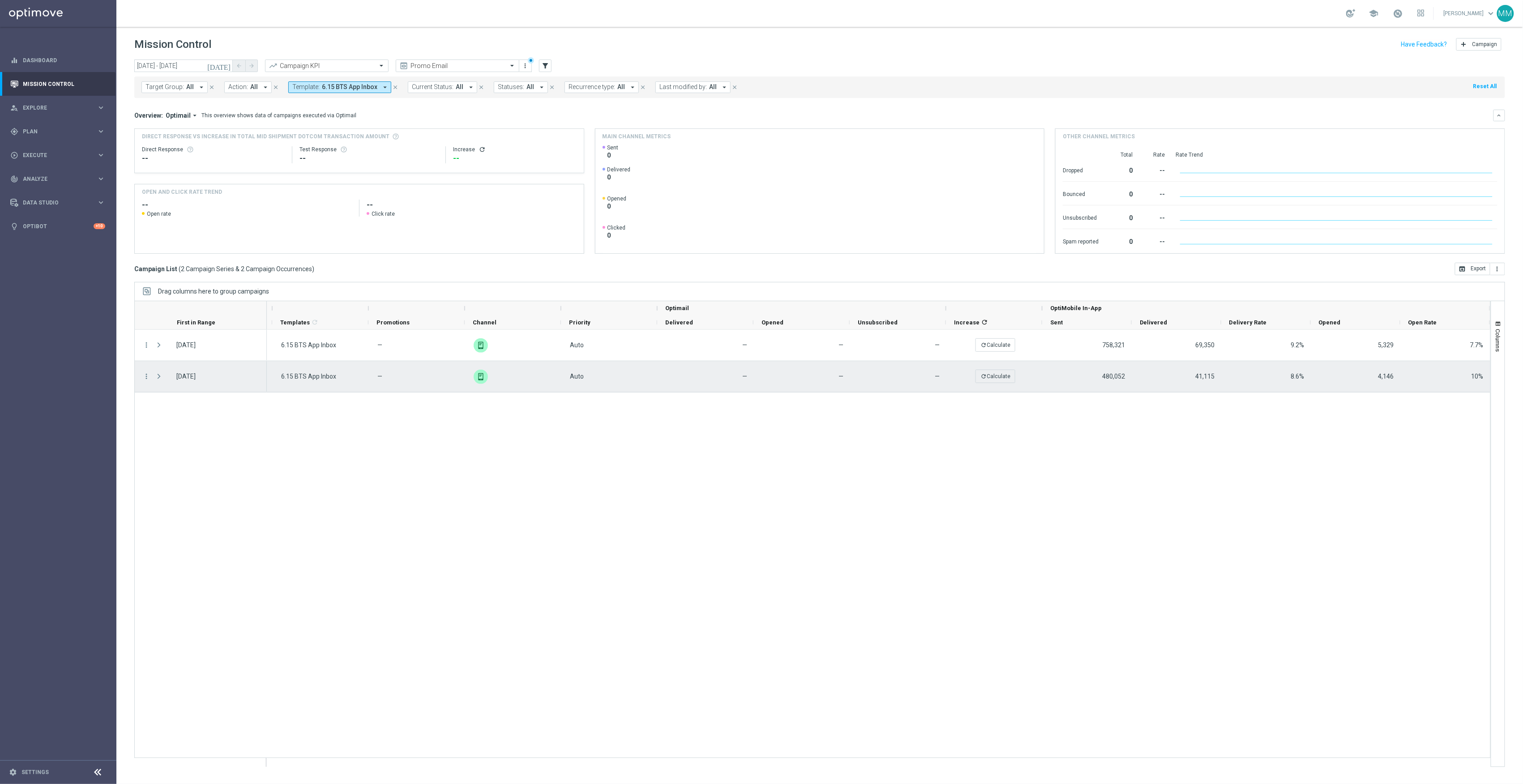
scroll to position [0, 440]
drag, startPoint x: 1474, startPoint y: 377, endPoint x: 1468, endPoint y: 378, distance: 6.1
click at [1468, 378] on div "10%" at bounding box center [1445, 377] width 90 height 31
